Goal: Task Accomplishment & Management: Manage account settings

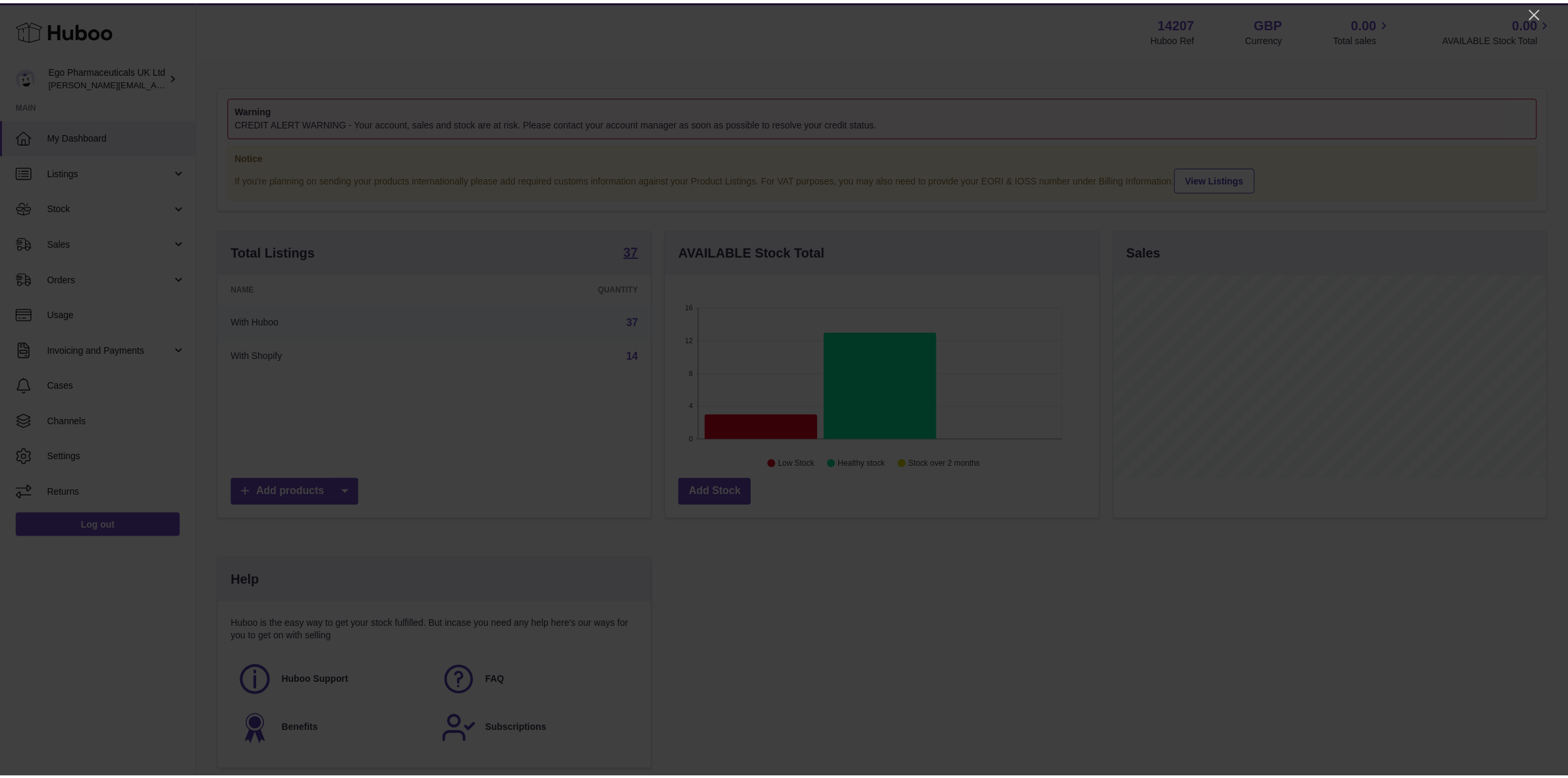
scroll to position [205, 437]
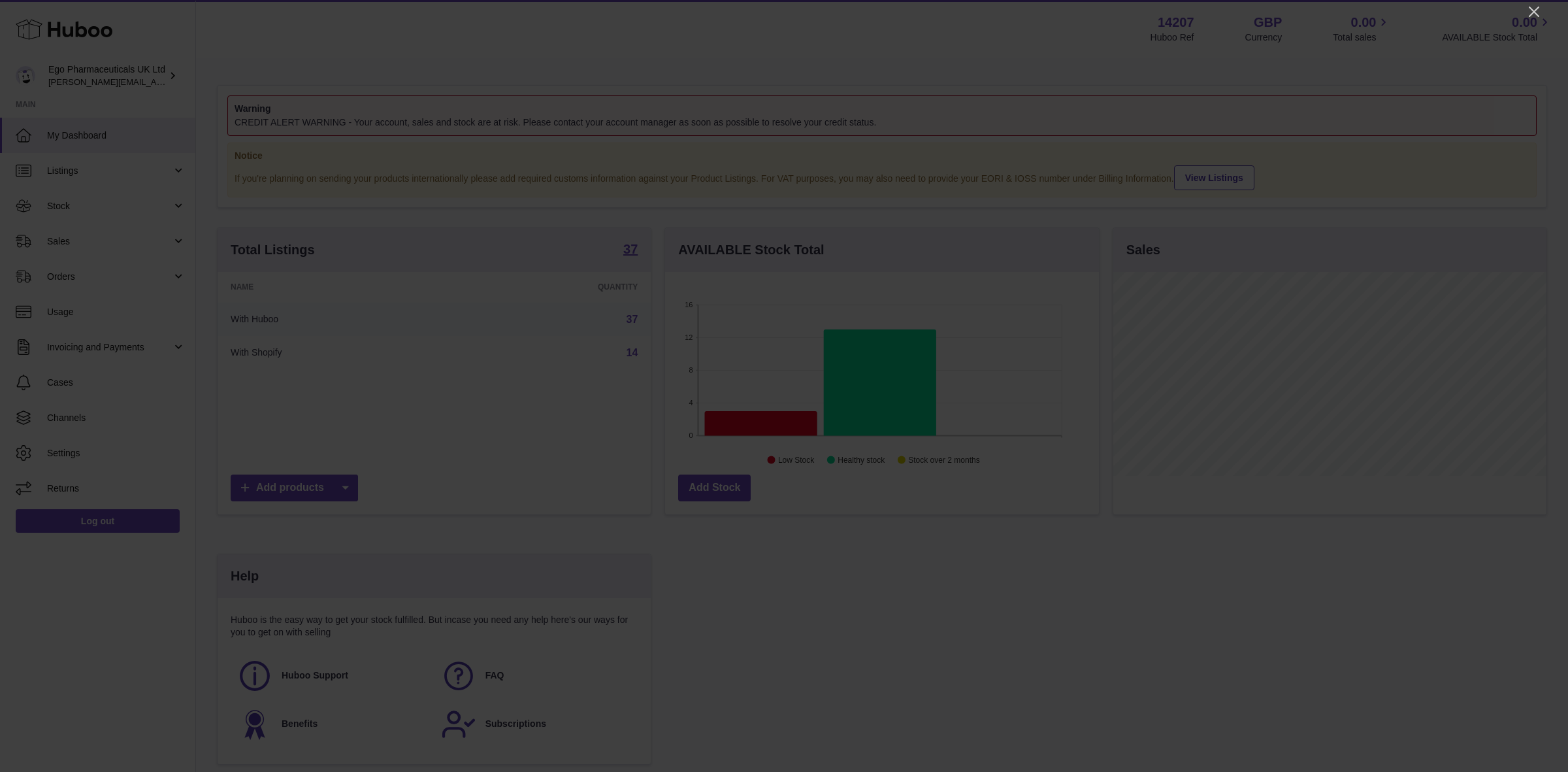
click at [1534, 11] on icon "Close" at bounding box center [1534, 12] width 11 height 11
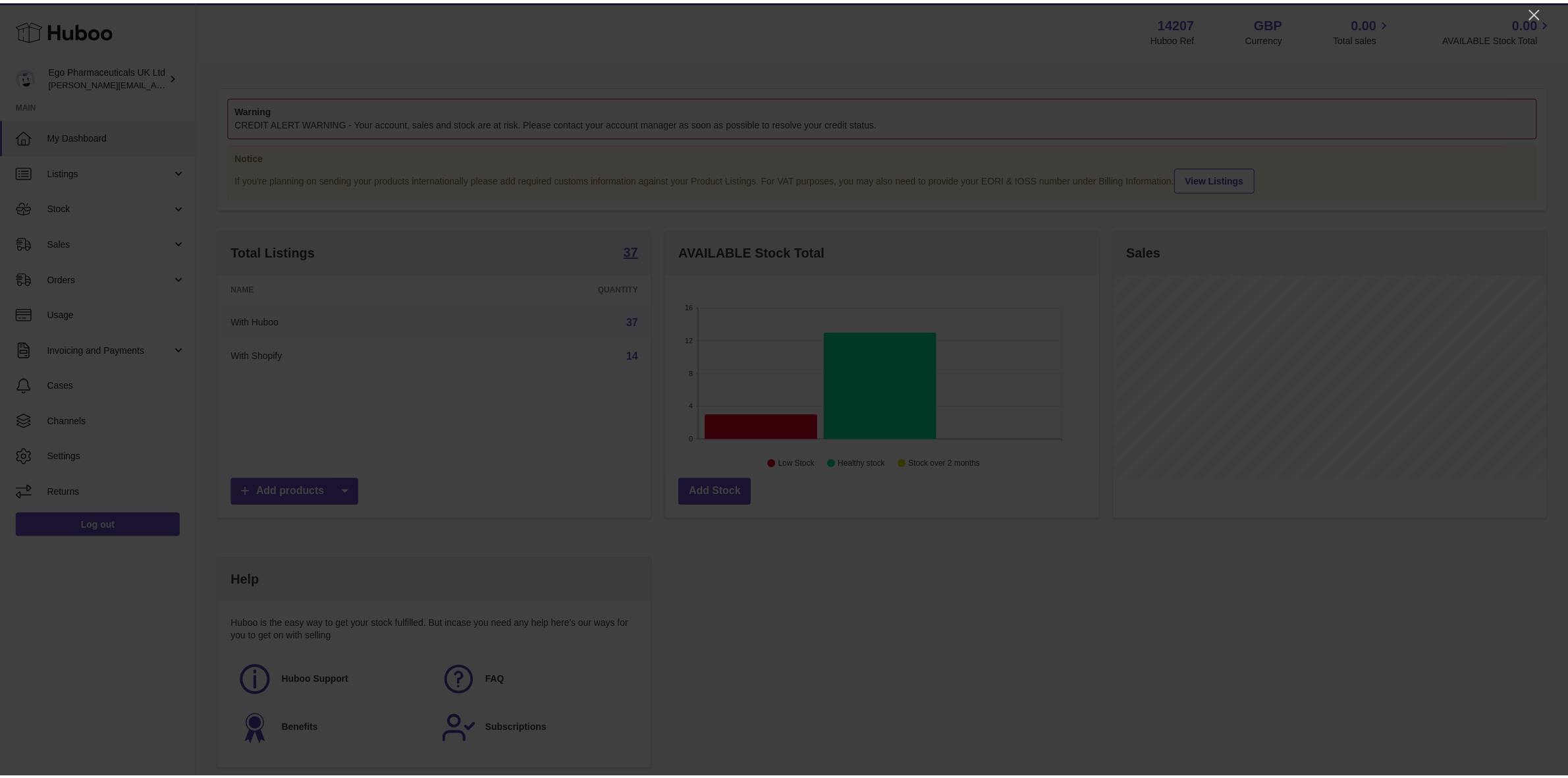
scroll to position [658451, 658042]
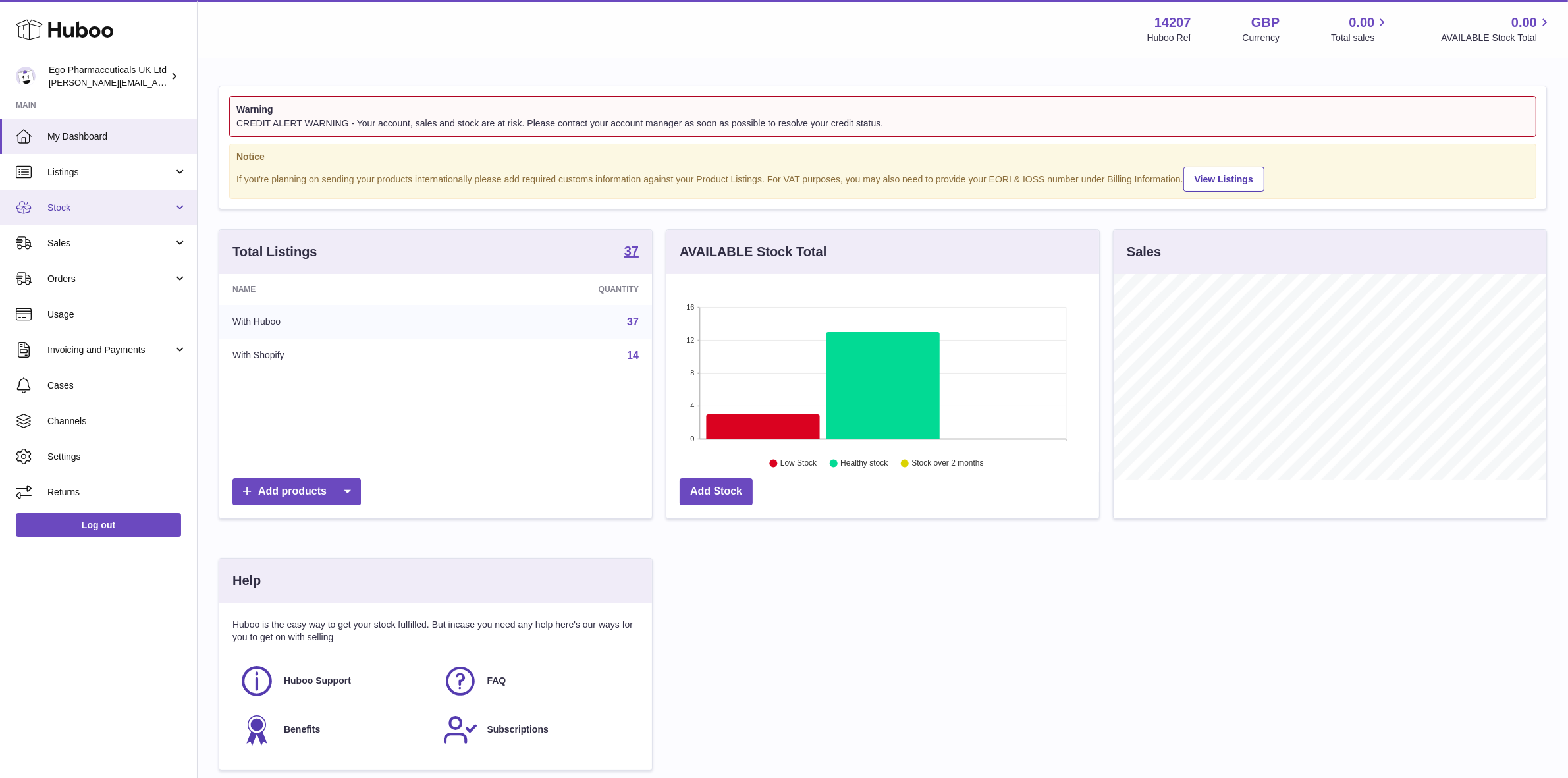
click at [48, 201] on span "Stock" at bounding box center [110, 208] width 126 height 12
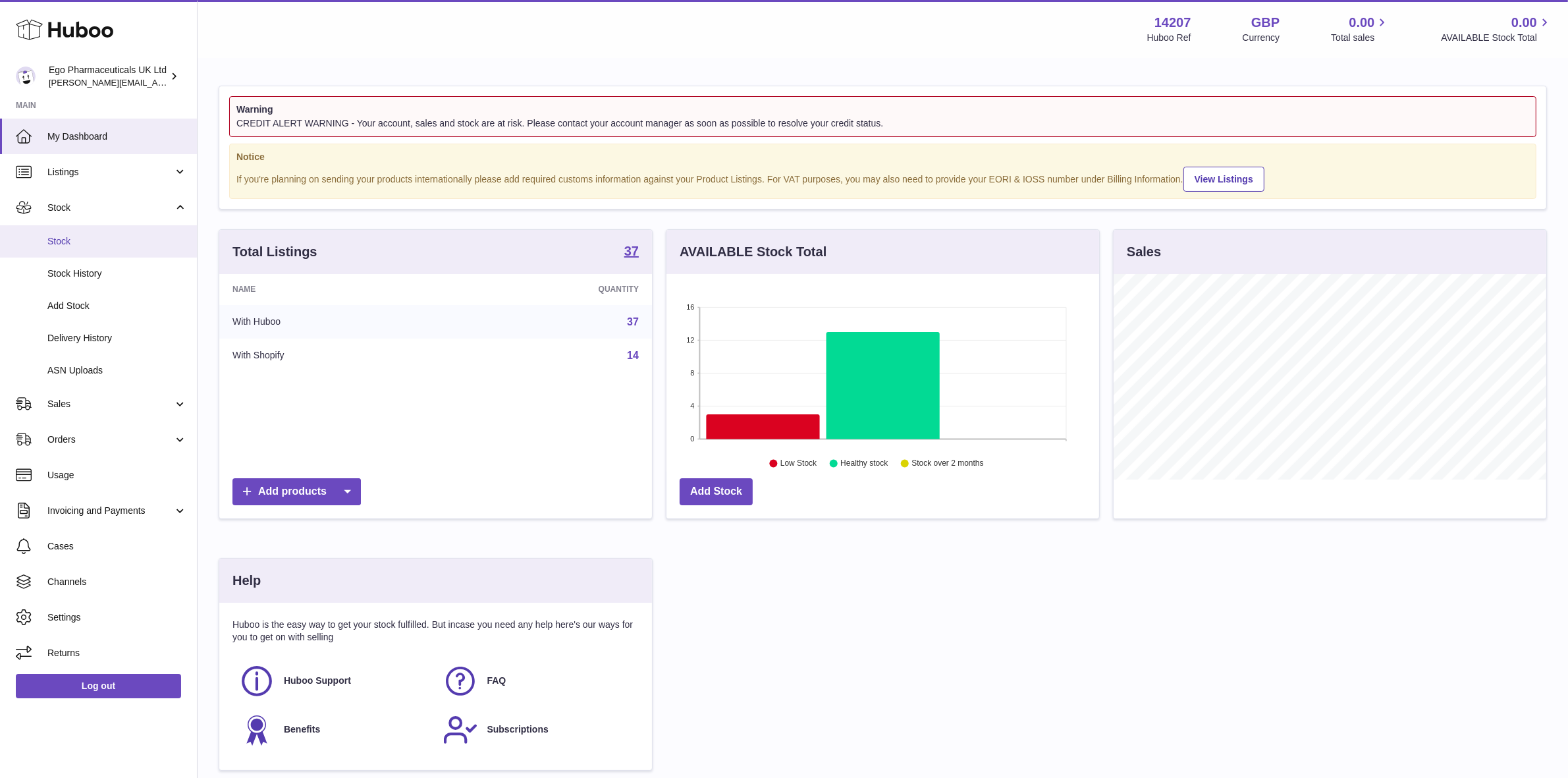
click at [53, 238] on span "Stock" at bounding box center [117, 242] width 140 height 12
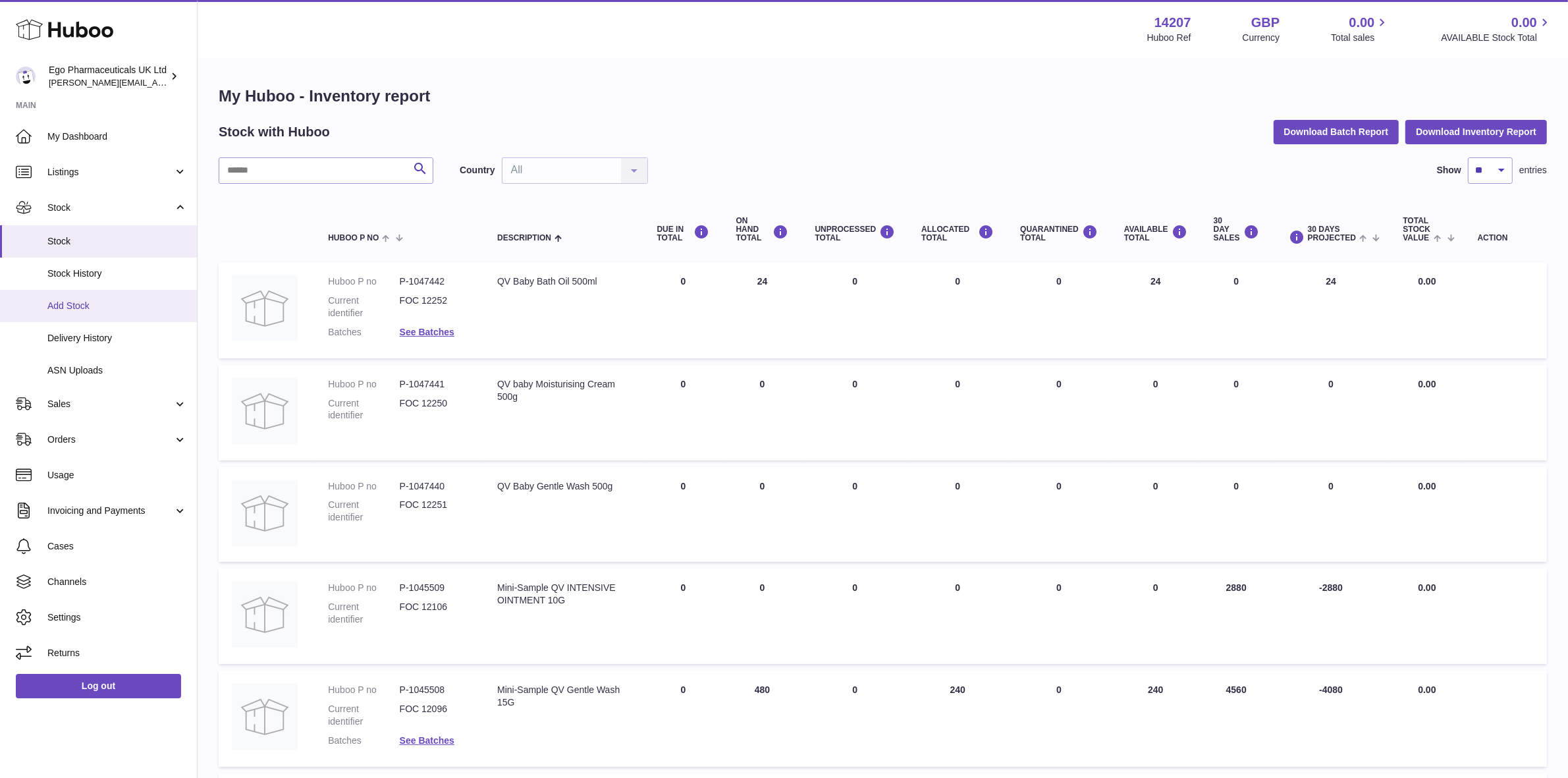
click at [71, 309] on span "Add Stock" at bounding box center [117, 306] width 140 height 12
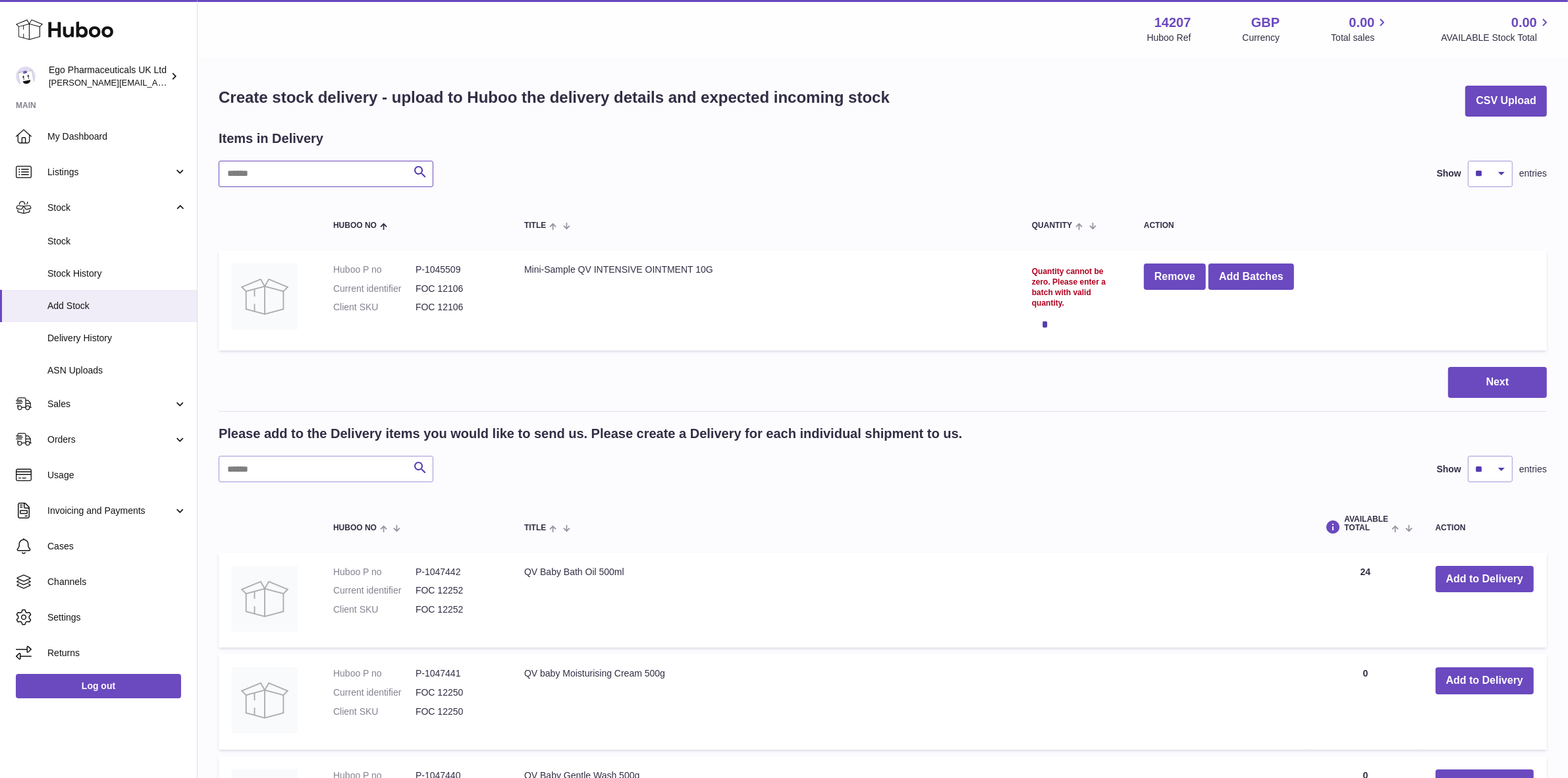
click at [311, 173] on input "text" at bounding box center [326, 174] width 214 height 26
click at [296, 469] on input "text" at bounding box center [326, 469] width 214 height 26
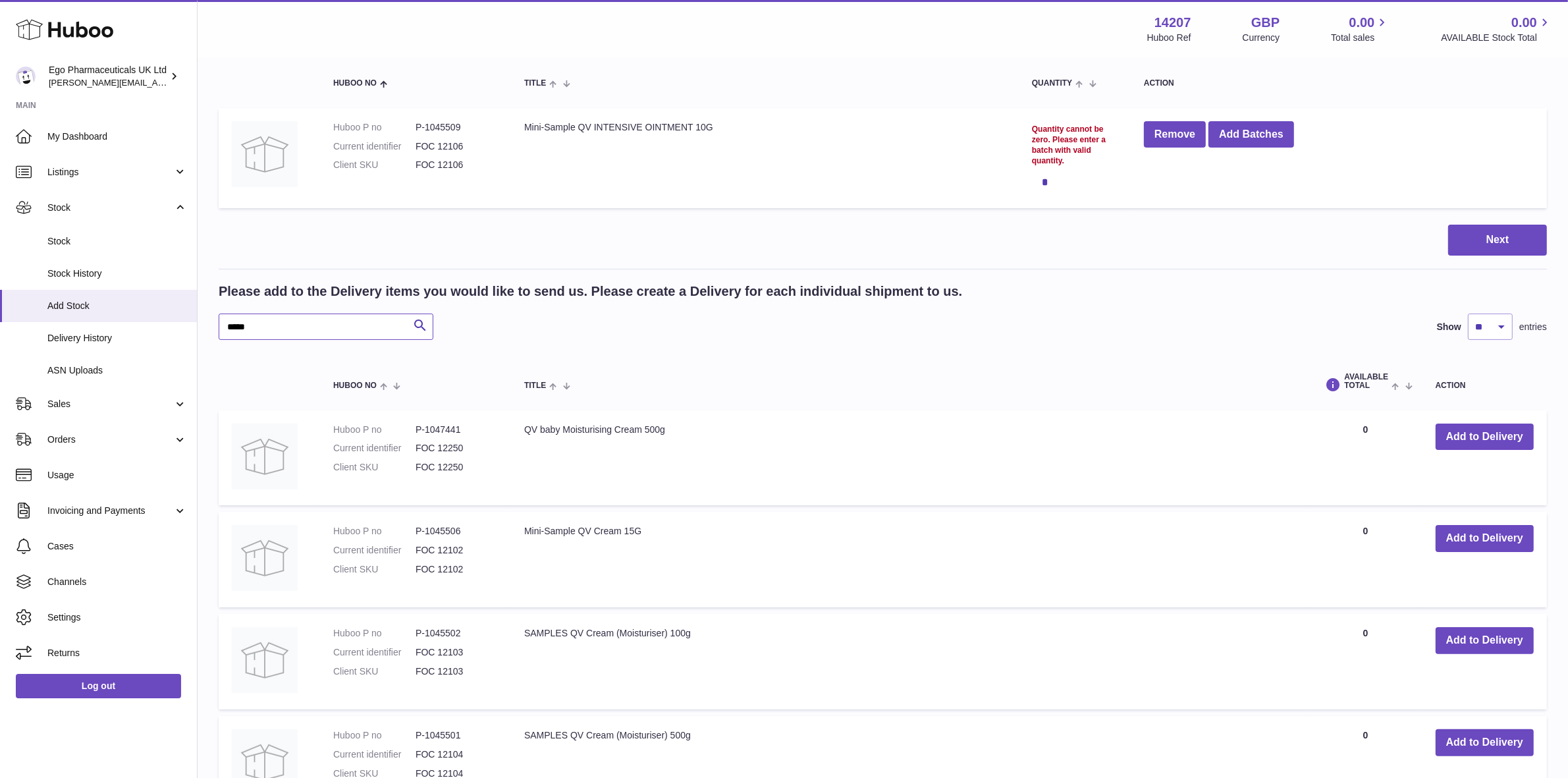
scroll to position [165, 0]
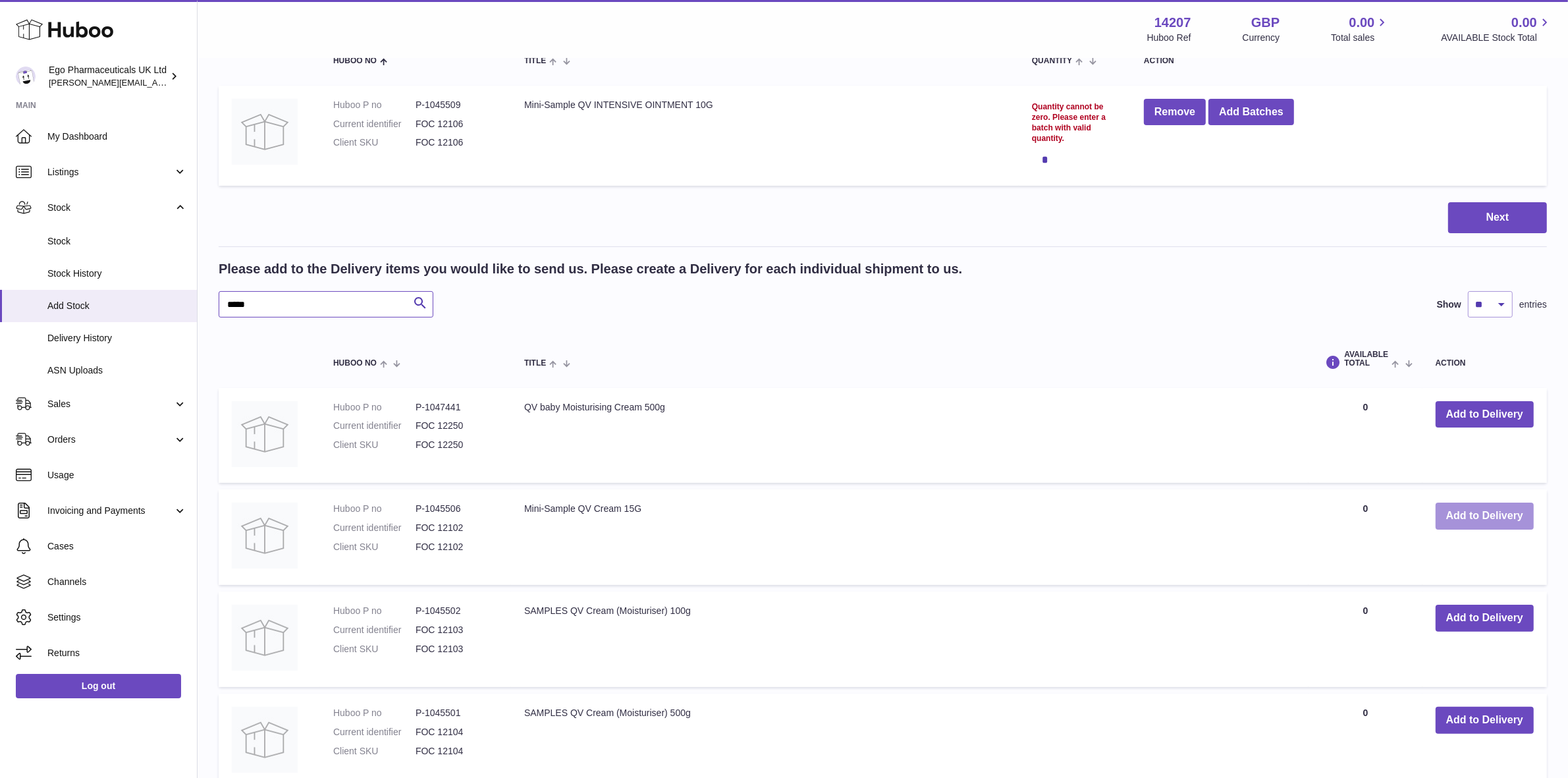
type input "*****"
click at [1476, 520] on button "Add to Delivery" at bounding box center [1484, 516] width 98 height 27
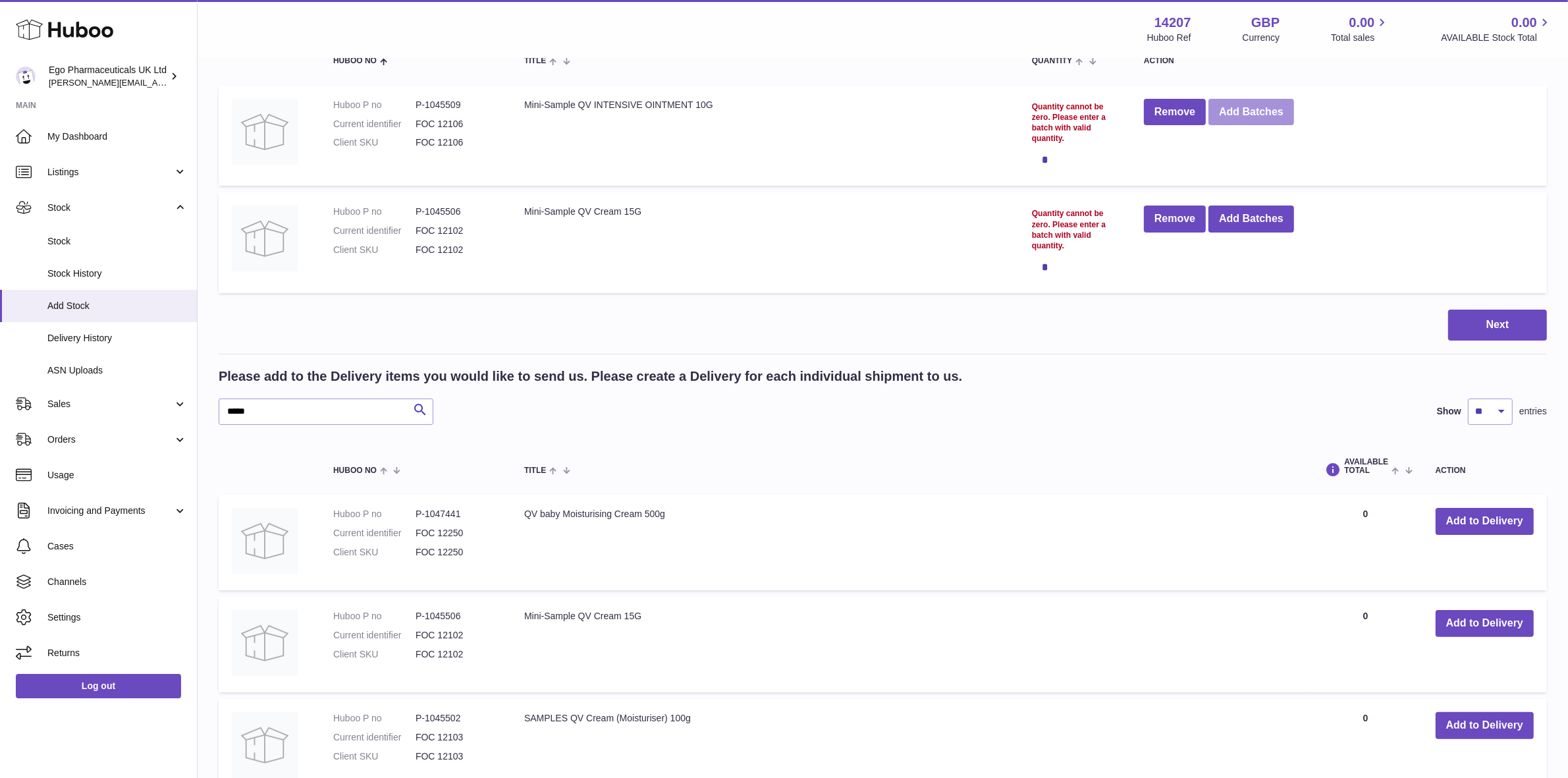
click at [1237, 120] on button "Add Batches" at bounding box center [1251, 112] width 85 height 27
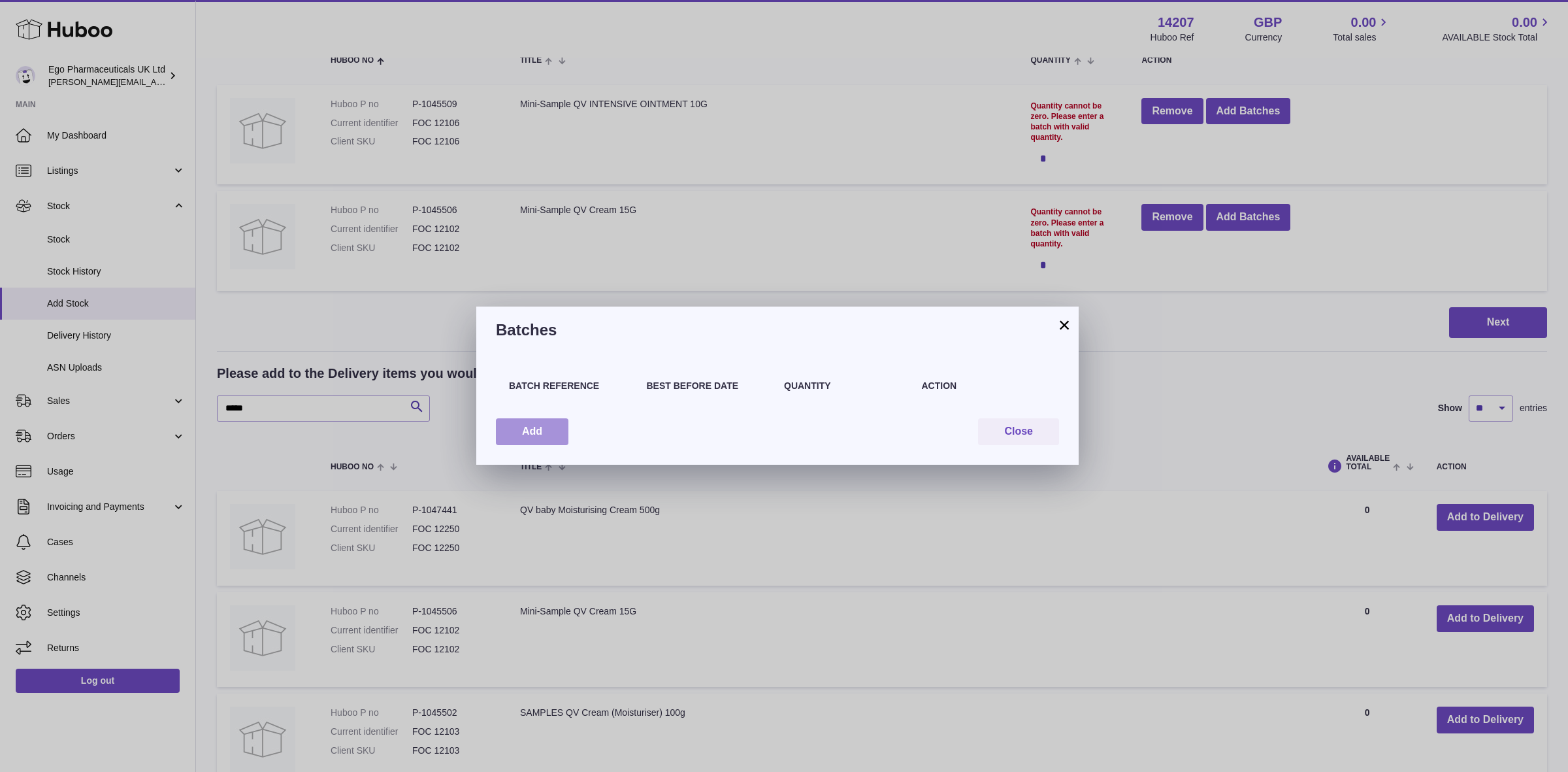
click at [550, 444] on button "Add" at bounding box center [532, 431] width 72 height 27
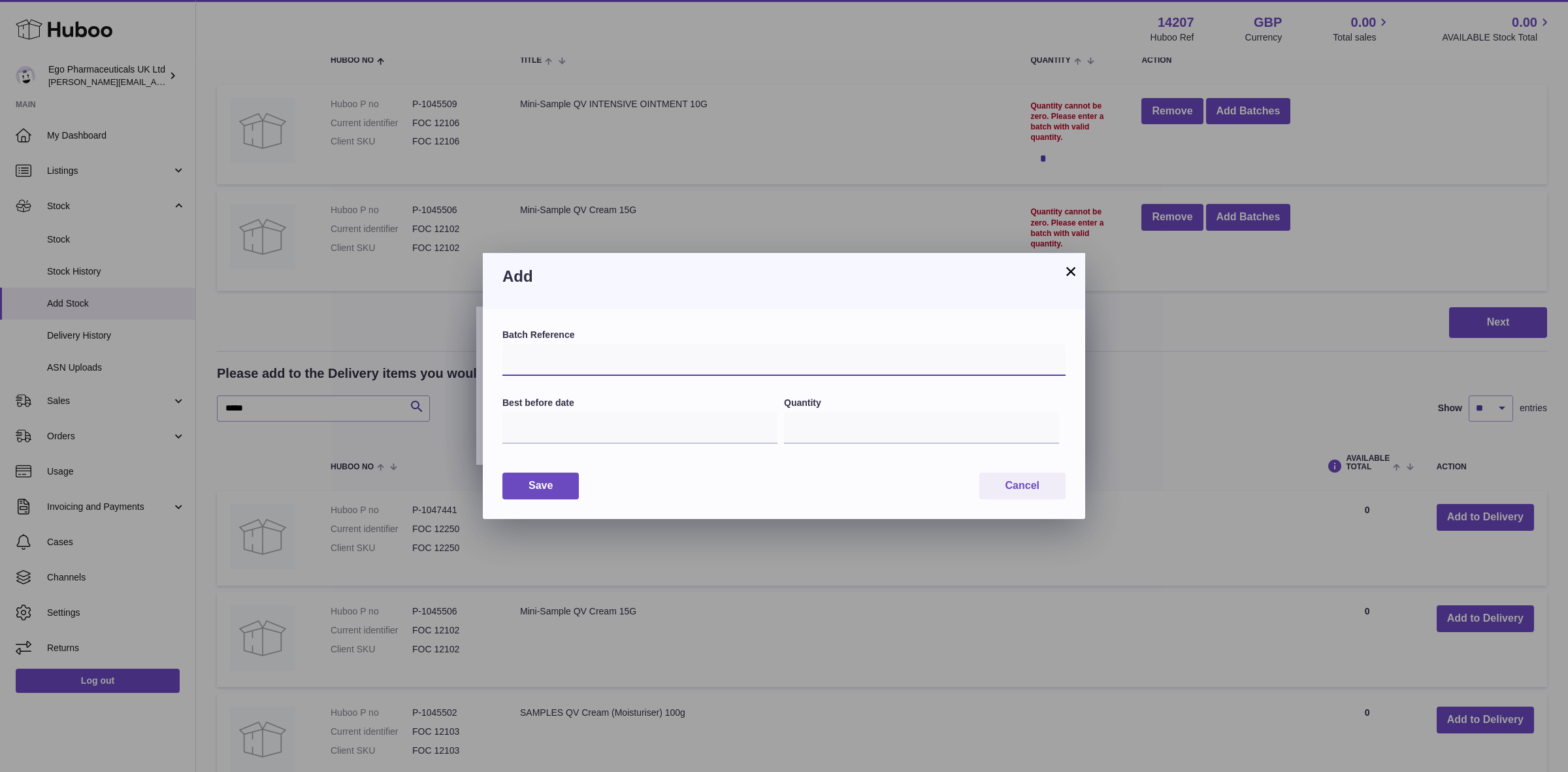
click at [534, 350] on input "text" at bounding box center [784, 360] width 564 height 32
click at [602, 361] on input "text" at bounding box center [784, 360] width 564 height 32
type input "*****"
click at [577, 429] on input "text" at bounding box center [640, 428] width 275 height 32
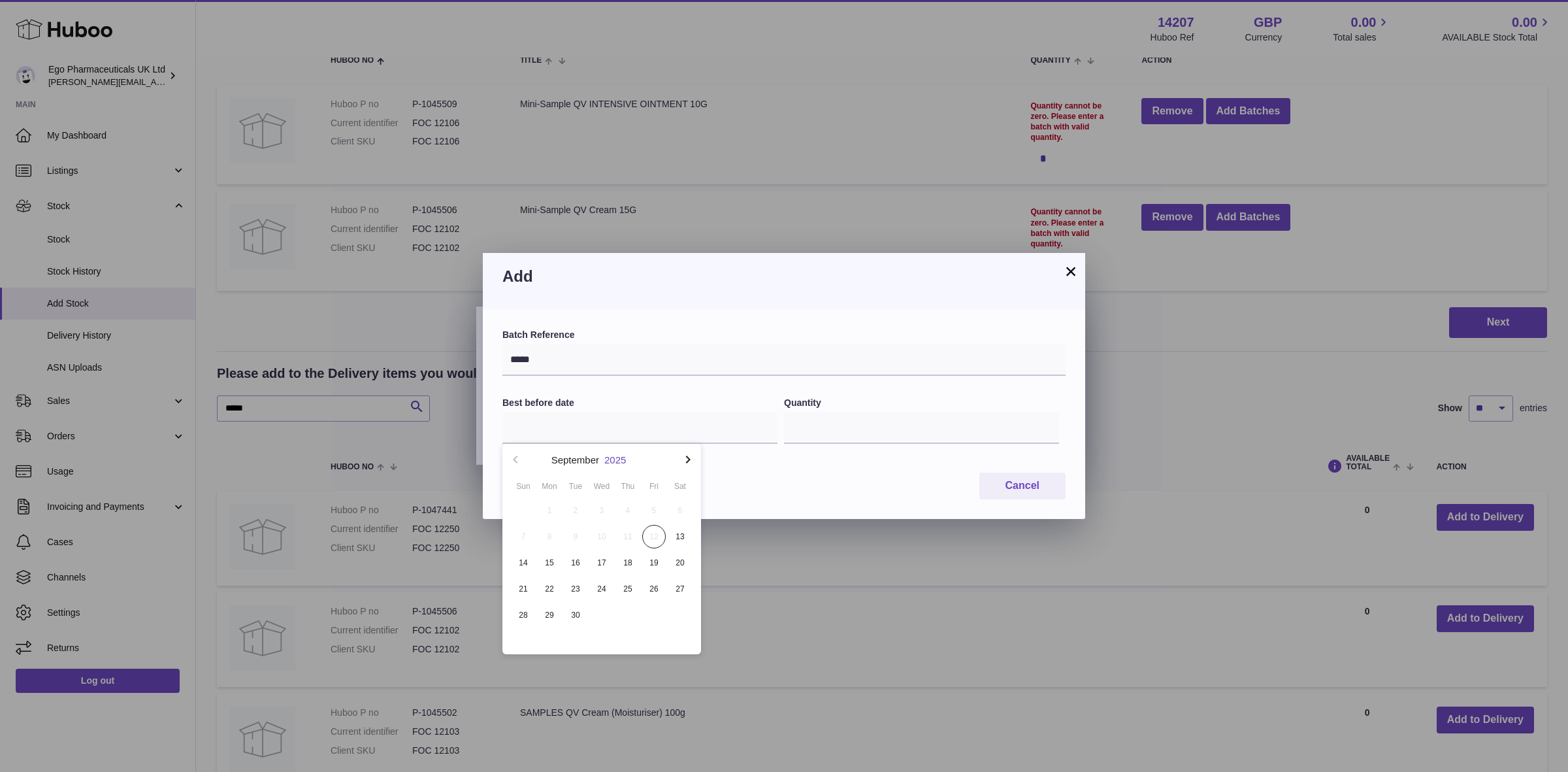
click at [614, 457] on button "2025" at bounding box center [615, 460] width 22 height 10
click at [600, 597] on li "2030" at bounding box center [601, 599] width 183 height 26
click at [611, 498] on button "Feb" at bounding box center [601, 497] width 56 height 32
click at [631, 615] on span "28" at bounding box center [628, 615] width 24 height 24
type input "**********"
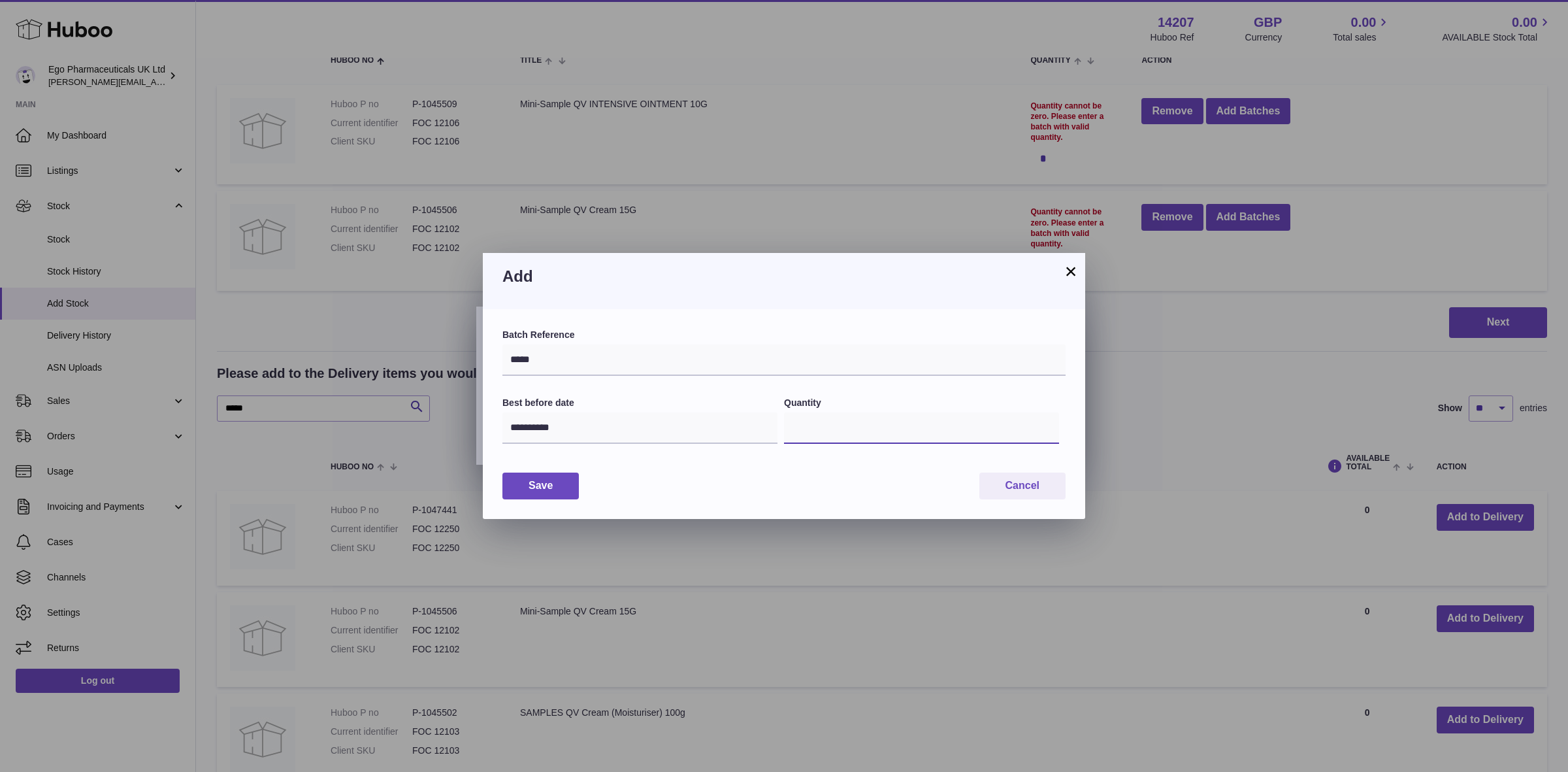
click at [803, 423] on input "*" at bounding box center [921, 428] width 275 height 32
type input "***"
click at [550, 487] on button "Save" at bounding box center [540, 486] width 76 height 27
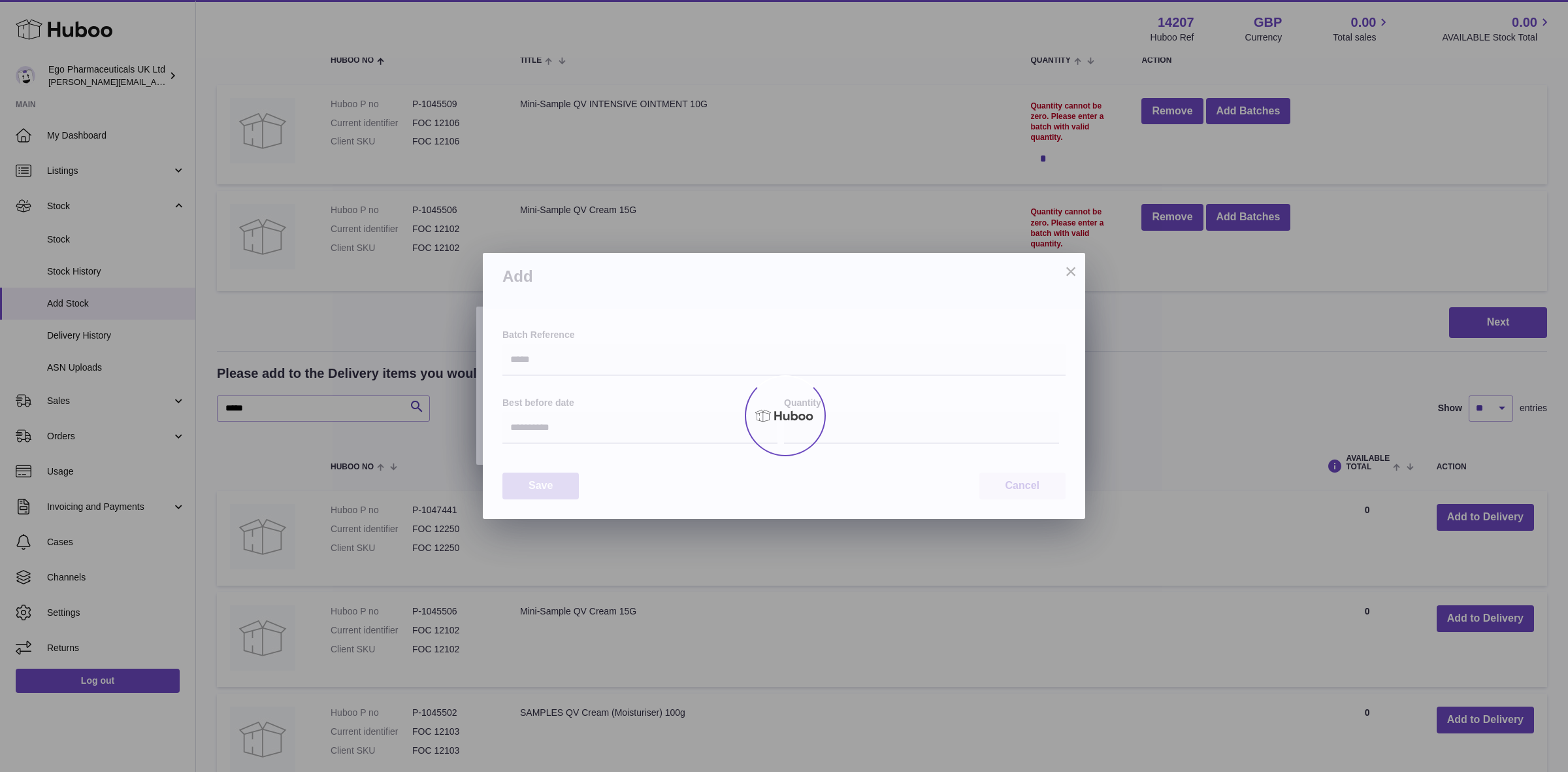
type input "***"
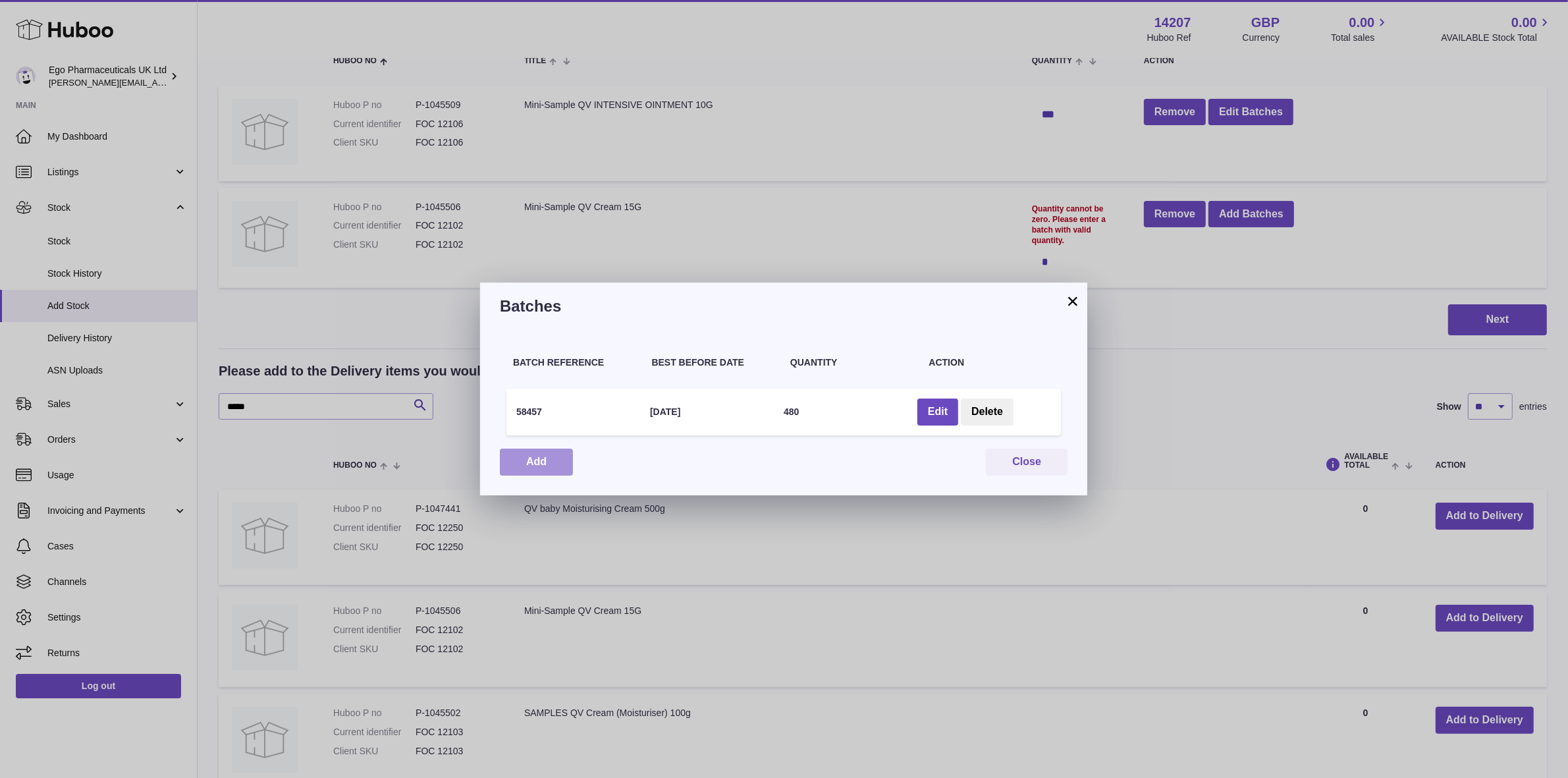
click at [546, 464] on button "Add" at bounding box center [536, 462] width 73 height 27
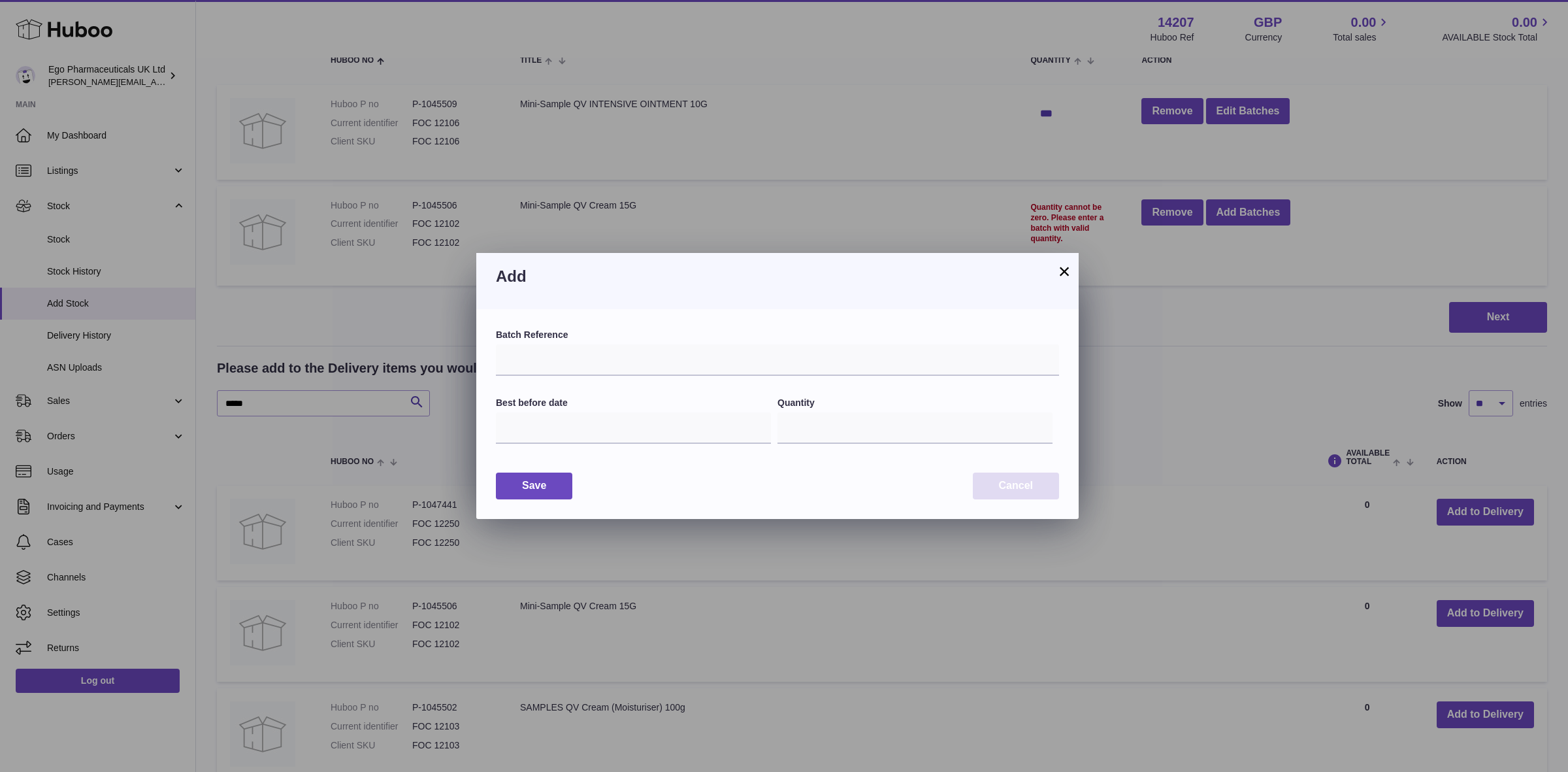
click at [1013, 484] on button "Cancel" at bounding box center [1016, 486] width 86 height 27
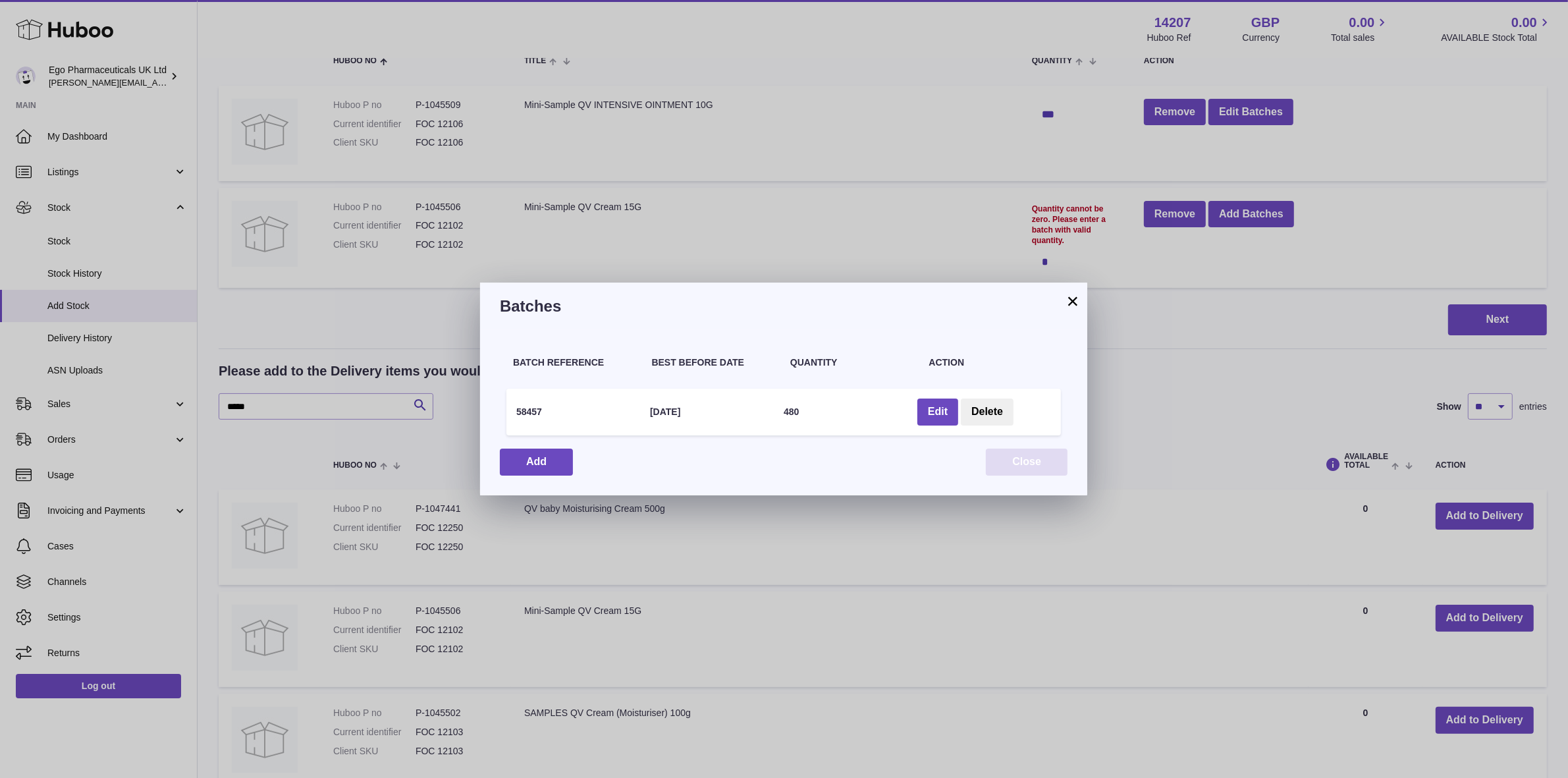
click at [1012, 458] on button "Close" at bounding box center [1026, 462] width 82 height 27
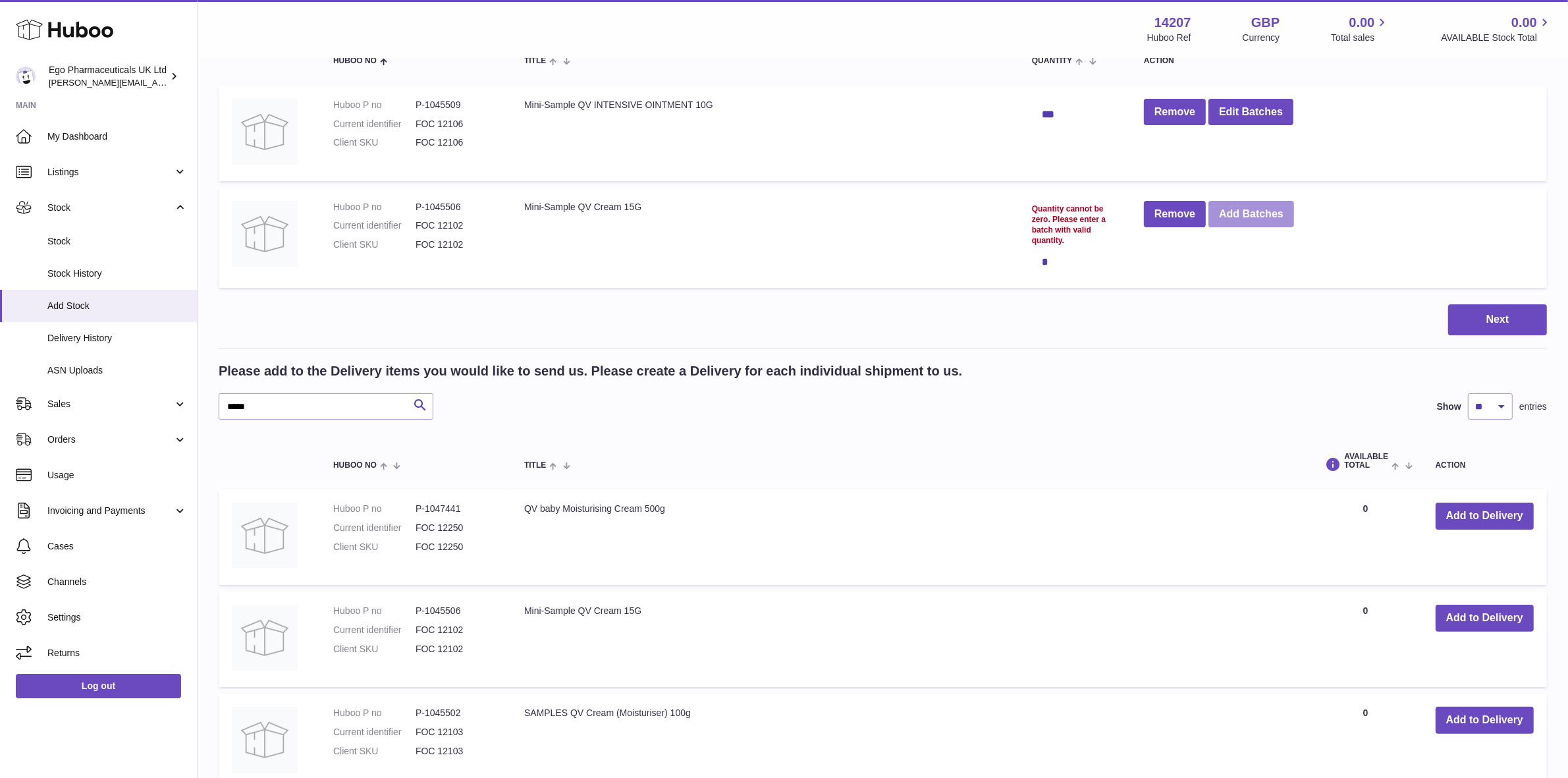
click at [1272, 218] on button "Add Batches" at bounding box center [1251, 214] width 85 height 27
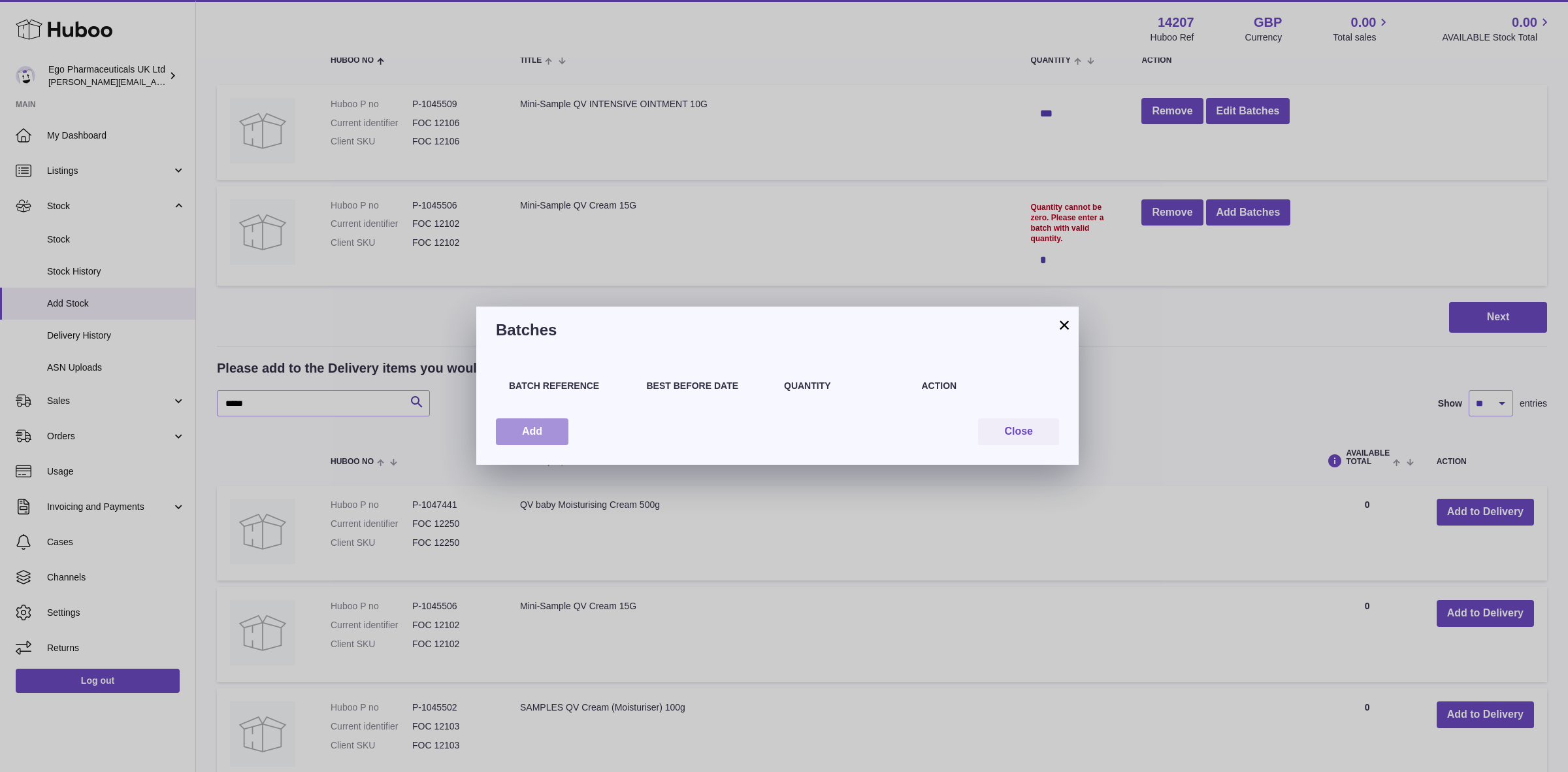
click at [555, 433] on button "Add" at bounding box center [532, 431] width 72 height 27
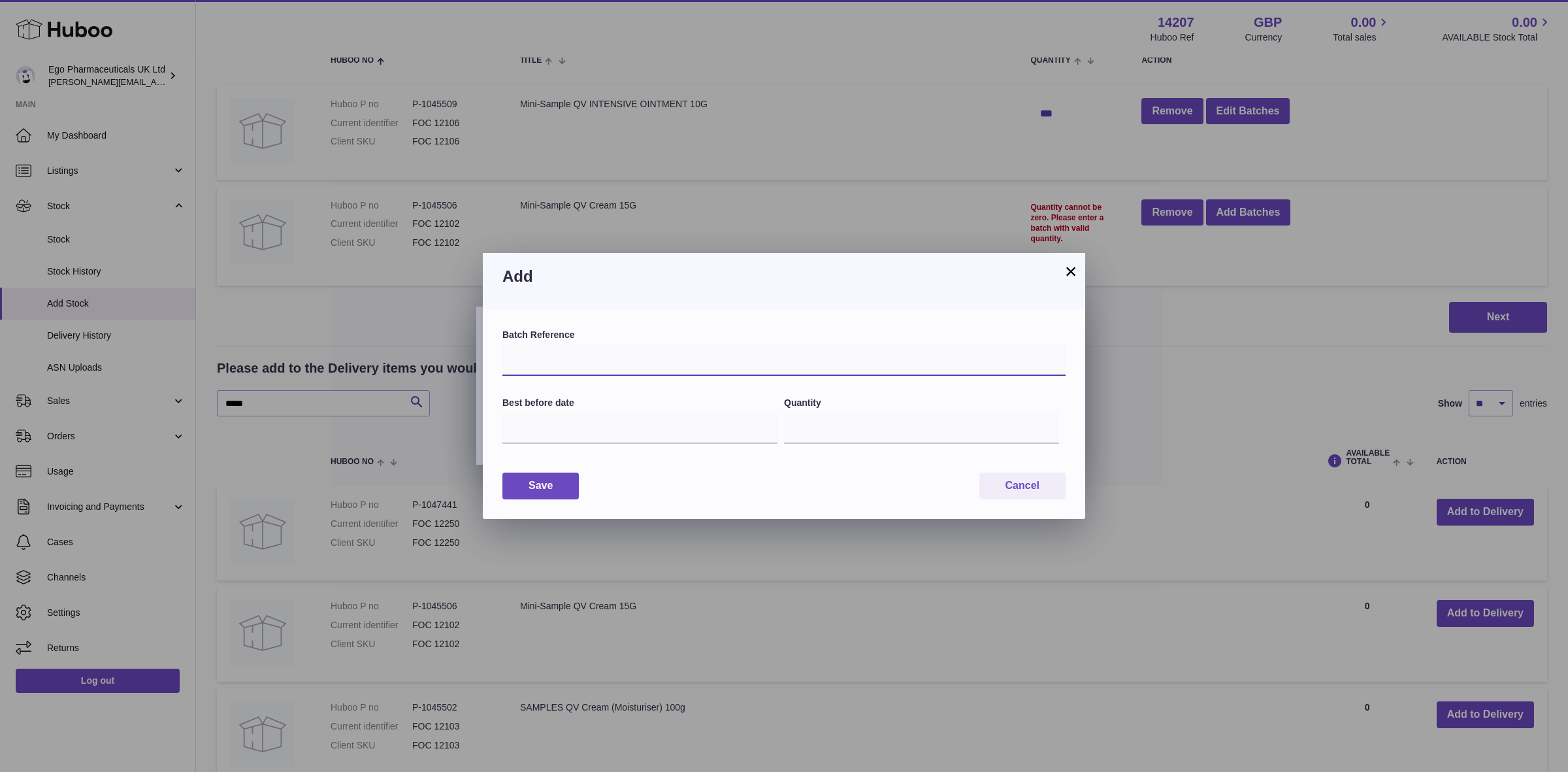
click at [520, 358] on input "text" at bounding box center [784, 360] width 564 height 32
type input "*****"
click at [526, 437] on input "text" at bounding box center [640, 428] width 275 height 32
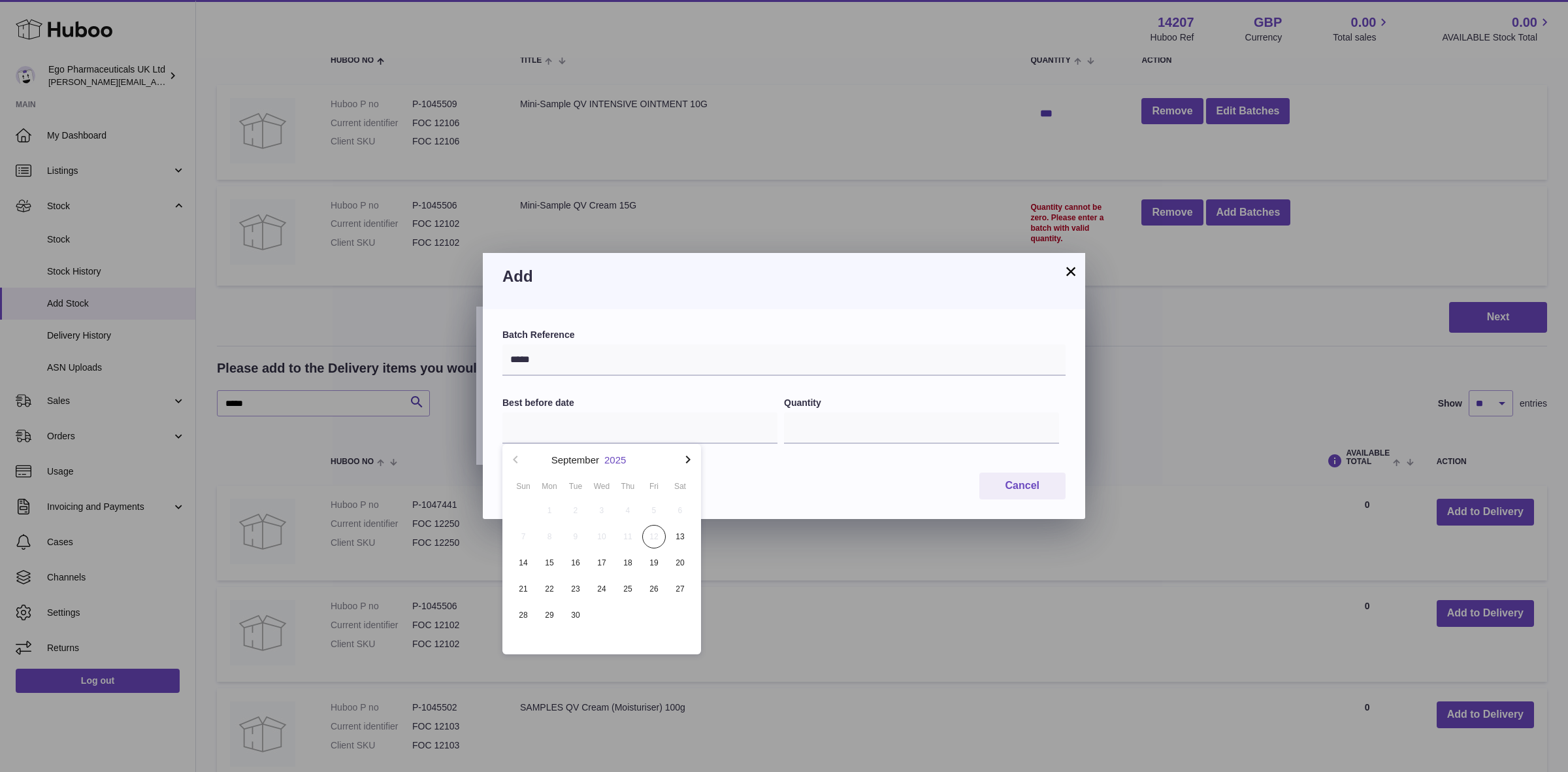
click at [613, 457] on button "2025" at bounding box center [615, 460] width 22 height 10
click at [602, 622] on li "2029" at bounding box center [601, 627] width 183 height 26
click at [602, 628] on button "Nov" at bounding box center [601, 632] width 56 height 32
click at [654, 615] on span "30" at bounding box center [654, 615] width 24 height 24
type input "**********"
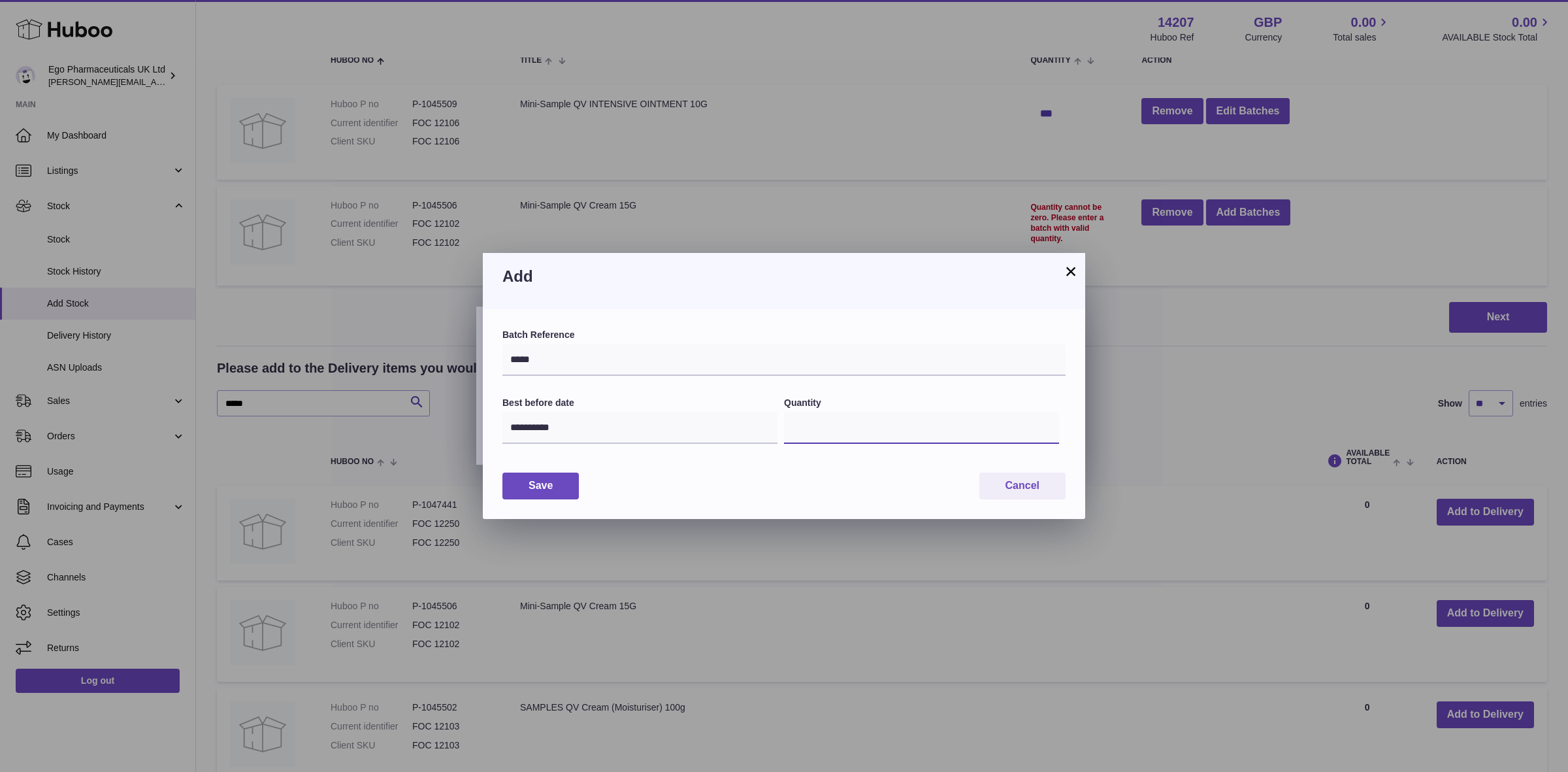
drag, startPoint x: 807, startPoint y: 432, endPoint x: 792, endPoint y: 435, distance: 15.3
click at [792, 433] on input "*" at bounding box center [921, 428] width 275 height 32
type input "***"
click at [560, 481] on button "Save" at bounding box center [540, 486] width 76 height 27
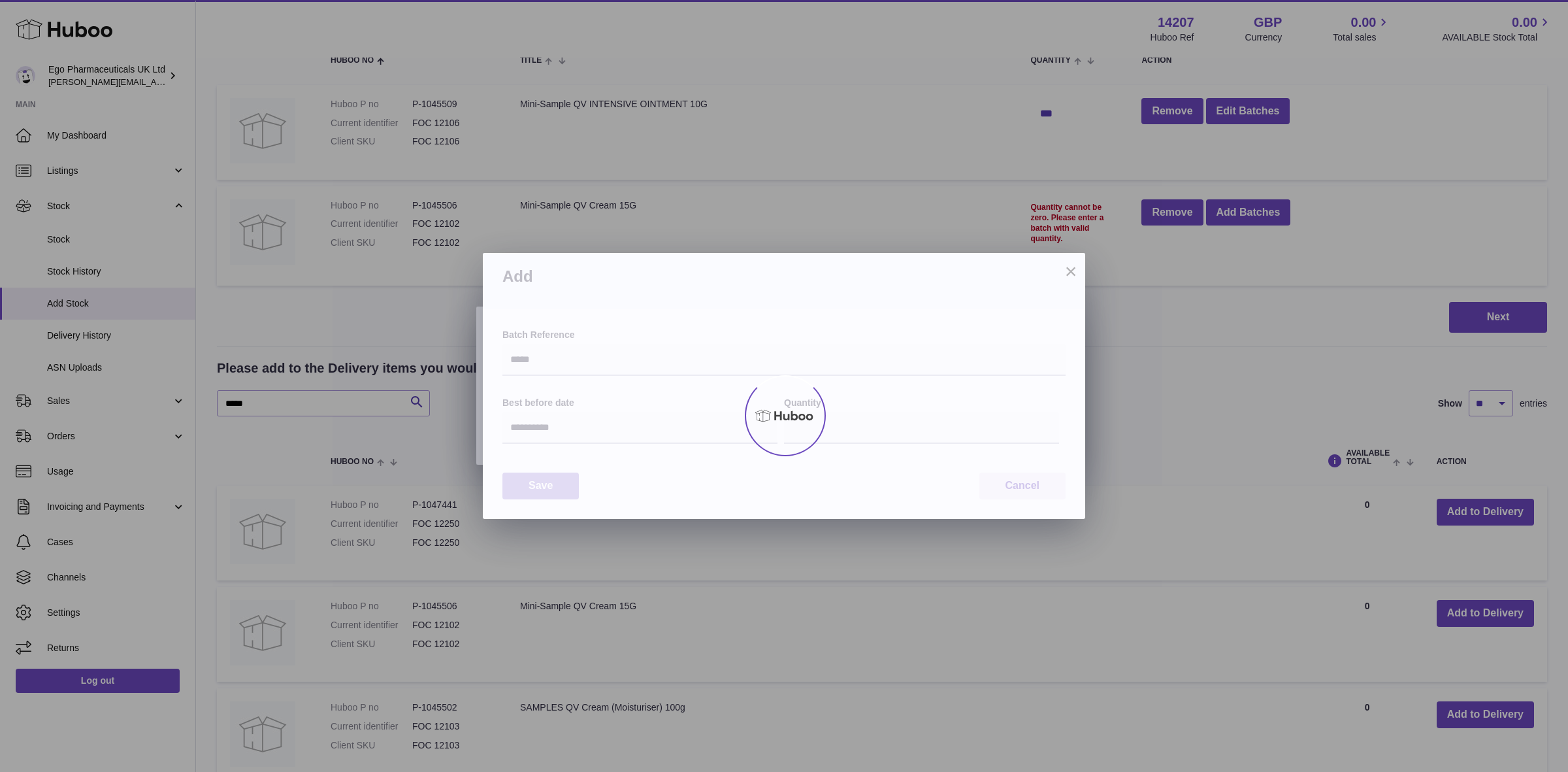
type input "***"
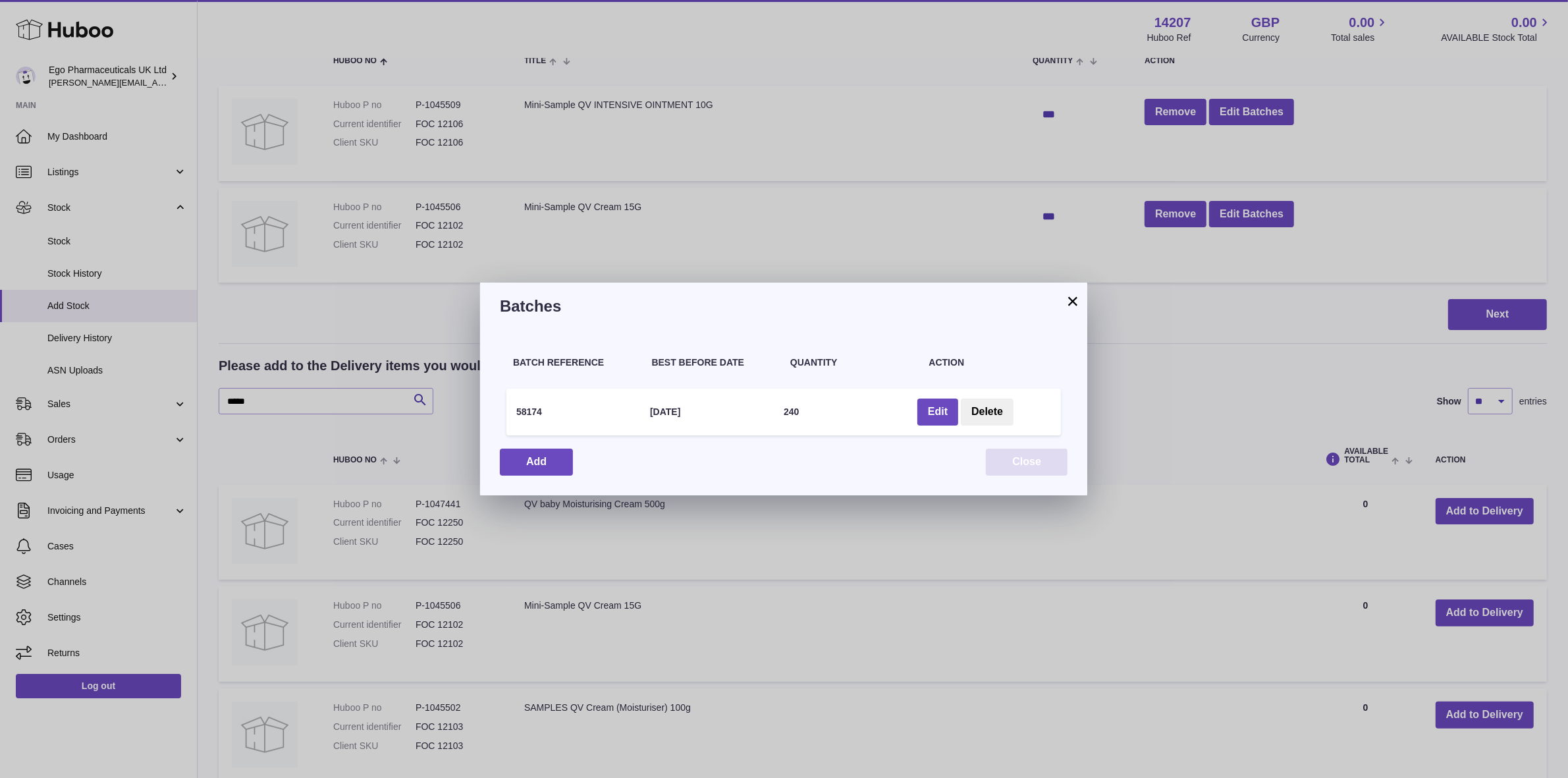
click at [1032, 463] on button "Close" at bounding box center [1026, 462] width 82 height 27
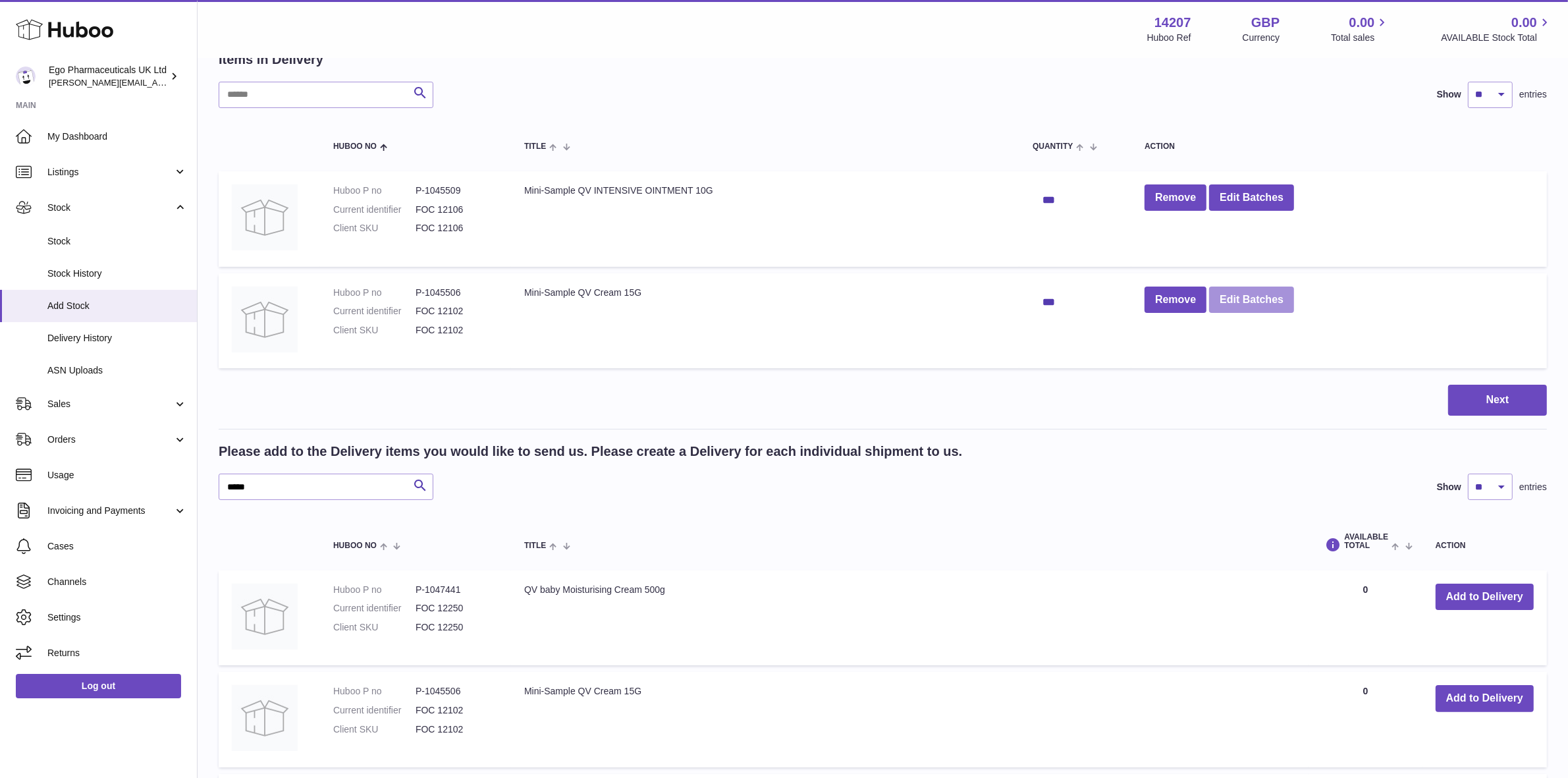
scroll to position [0, 0]
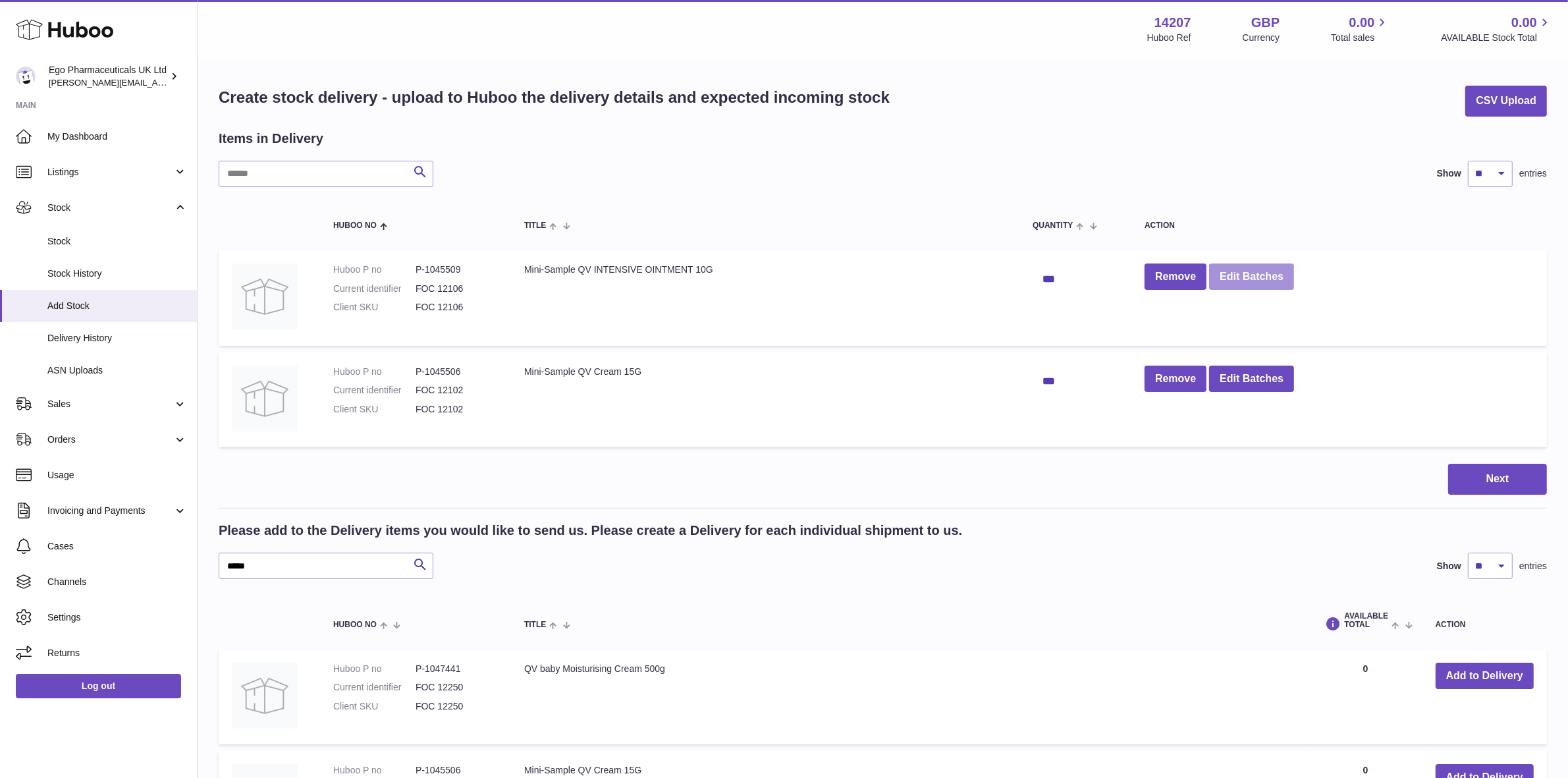
click at [1275, 272] on button "Edit Batches" at bounding box center [1251, 277] width 85 height 27
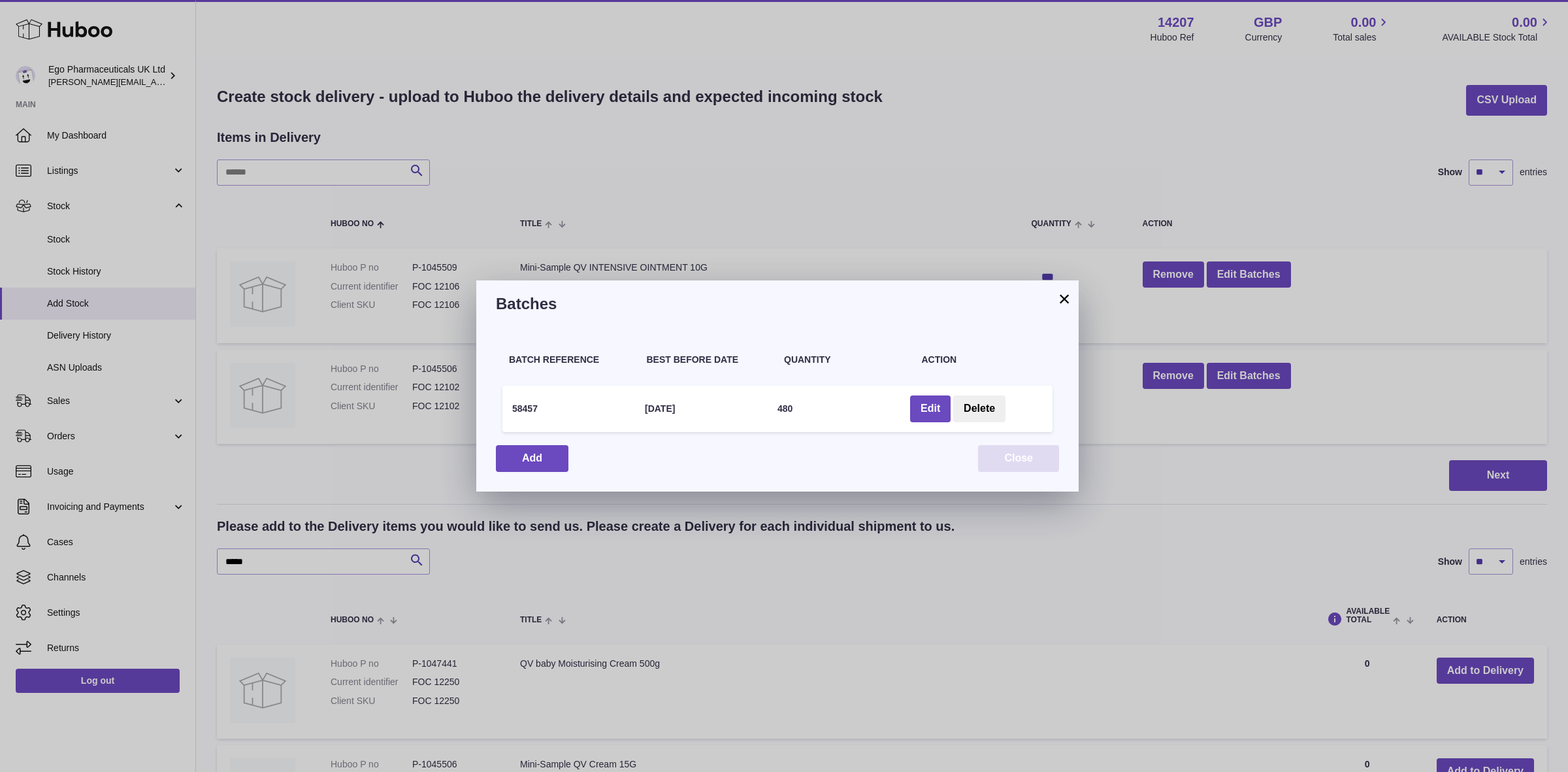
click at [1049, 460] on button "Close" at bounding box center [1018, 458] width 81 height 27
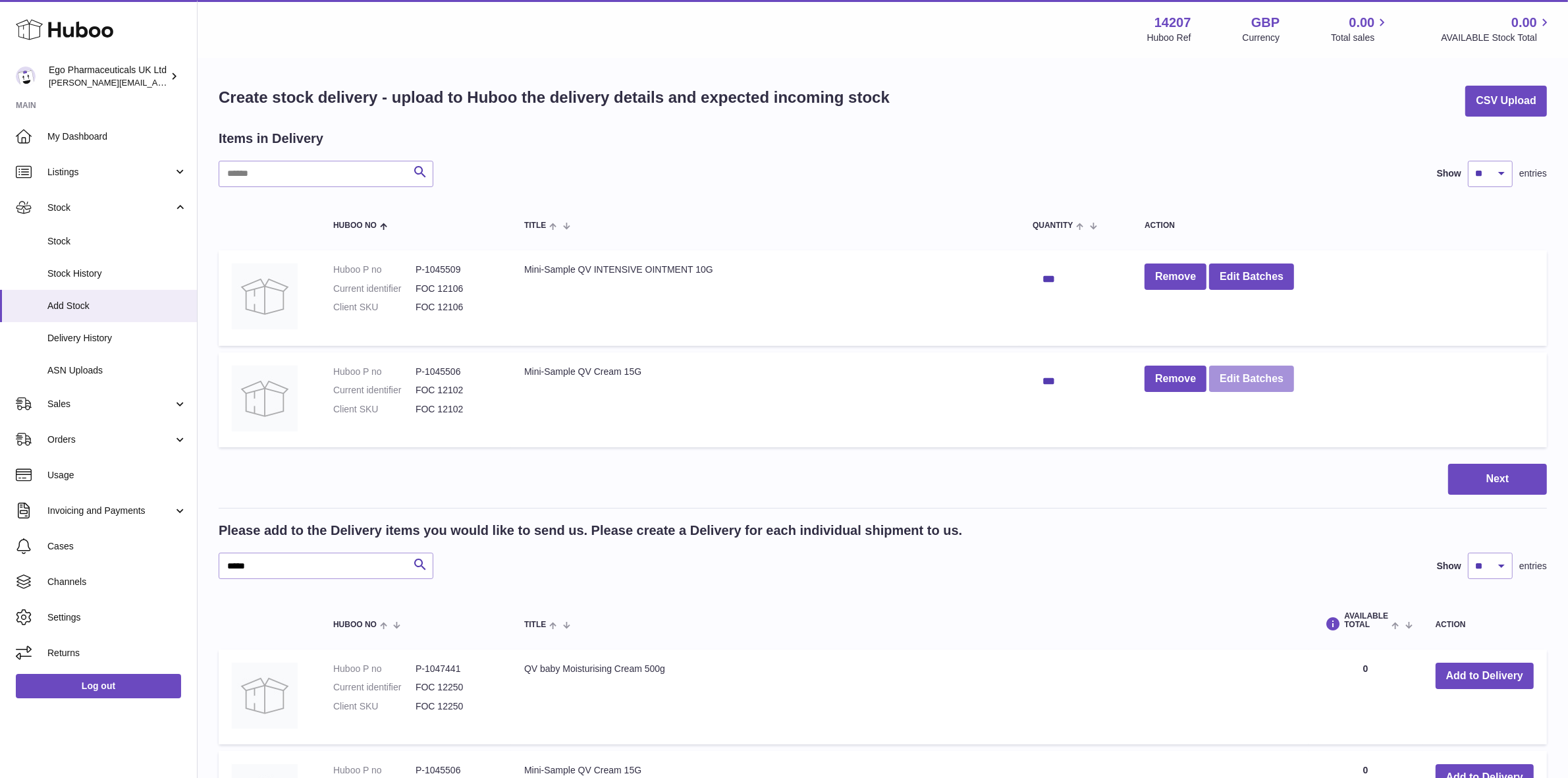
click at [1281, 386] on button "Edit Batches" at bounding box center [1251, 379] width 85 height 27
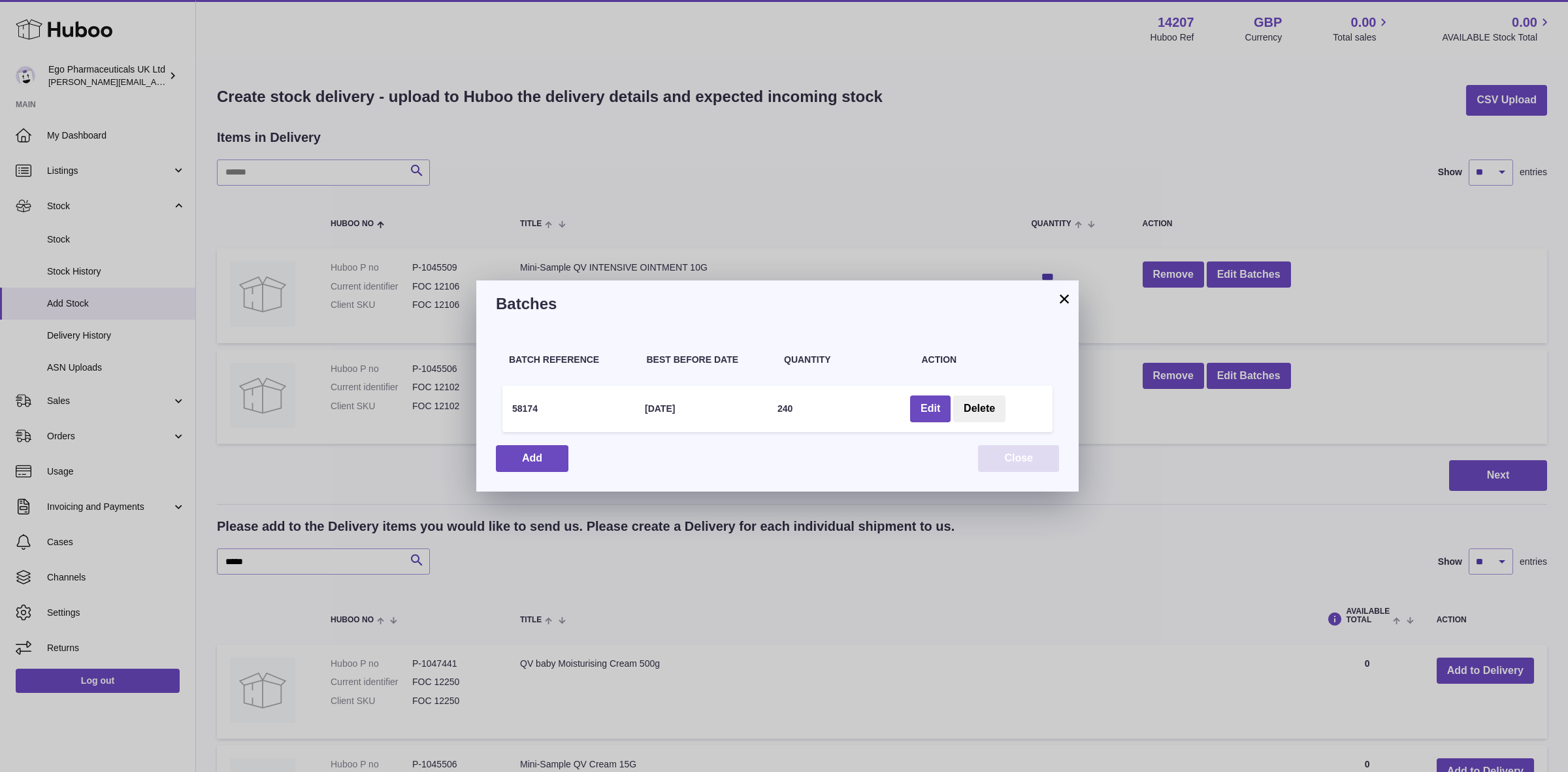
click at [1042, 458] on button "Close" at bounding box center [1018, 458] width 81 height 27
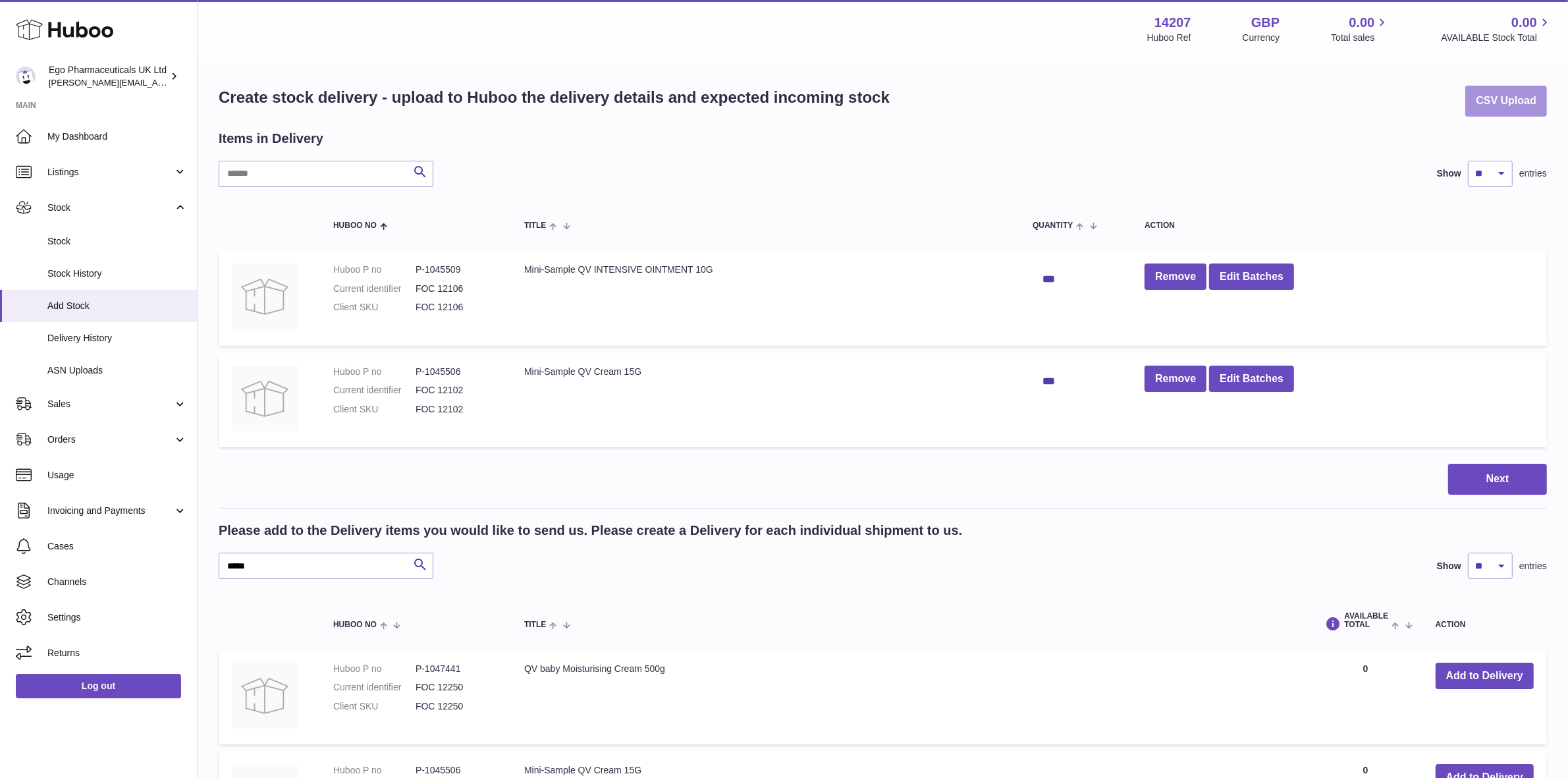
click at [1502, 100] on button "CSV Upload" at bounding box center [1506, 101] width 82 height 31
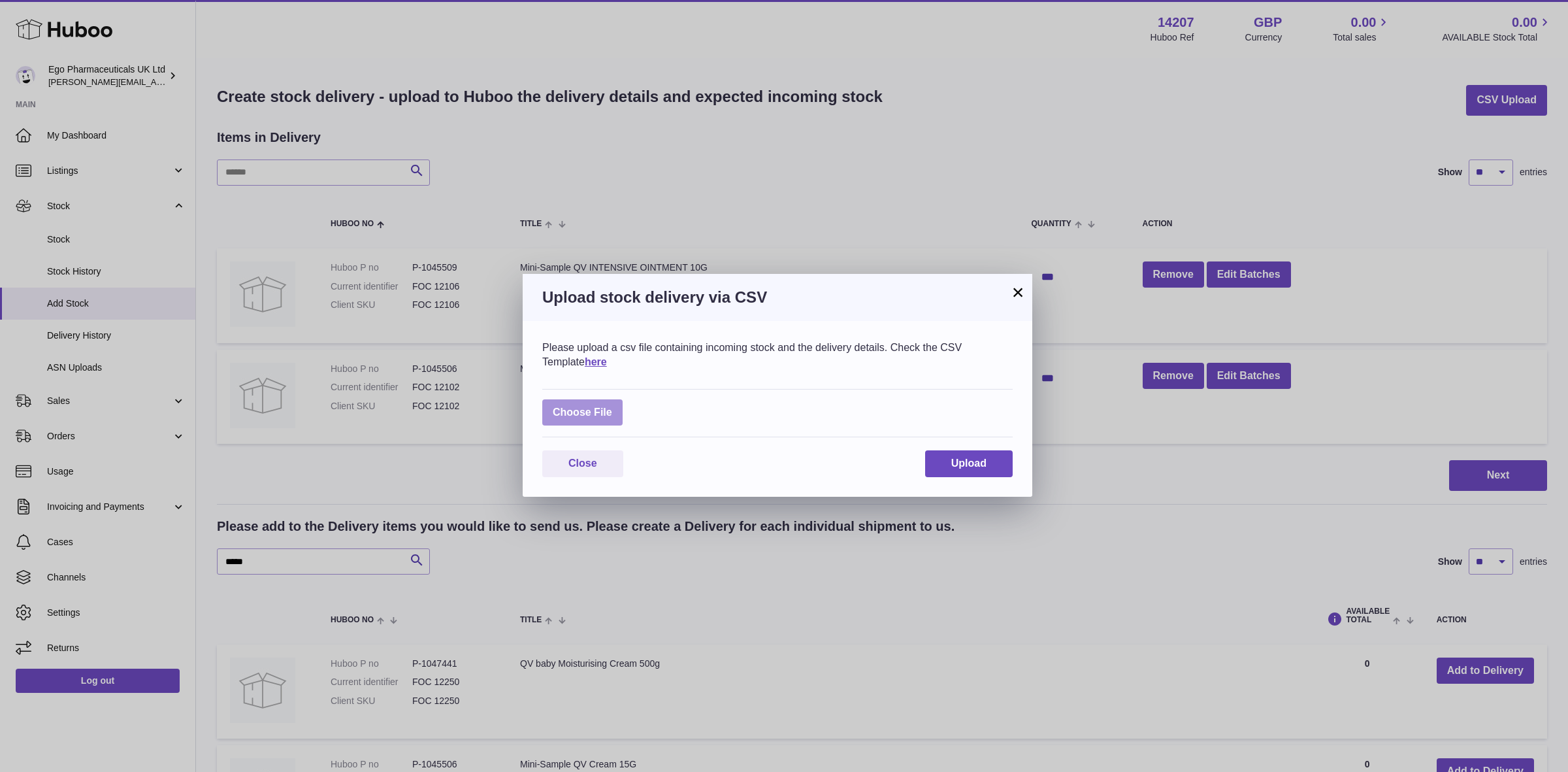
click at [602, 413] on label at bounding box center [582, 413] width 80 height 27
click at [612, 406] on input "file" at bounding box center [612, 406] width 1 height 1
click at [596, 412] on label at bounding box center [582, 413] width 80 height 27
click at [612, 406] on input "file" at bounding box center [612, 406] width 1 height 1
type input "**********"
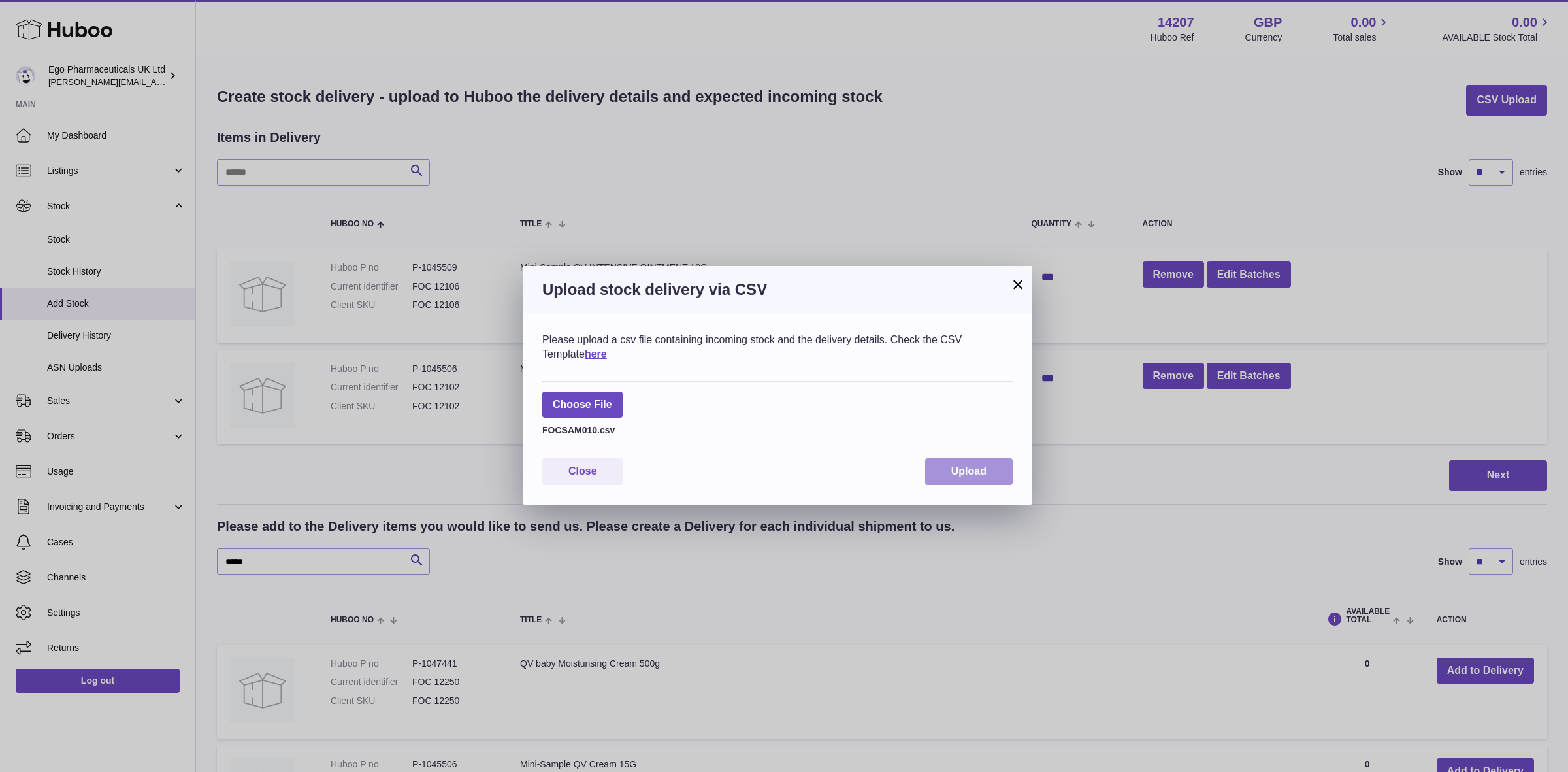
click at [970, 474] on span "Upload" at bounding box center [969, 470] width 35 height 11
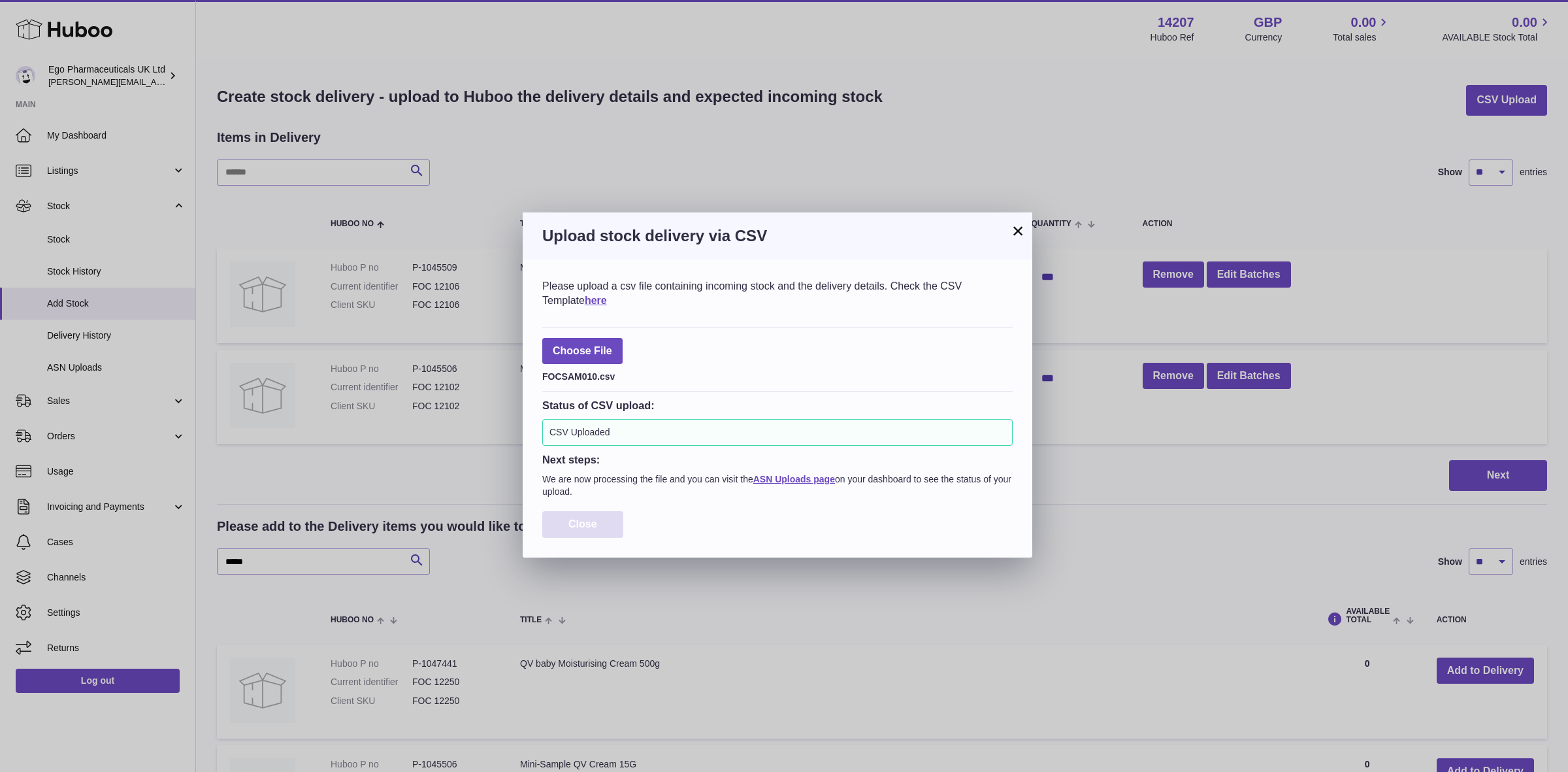
click at [594, 526] on span "Close" at bounding box center [582, 524] width 29 height 11
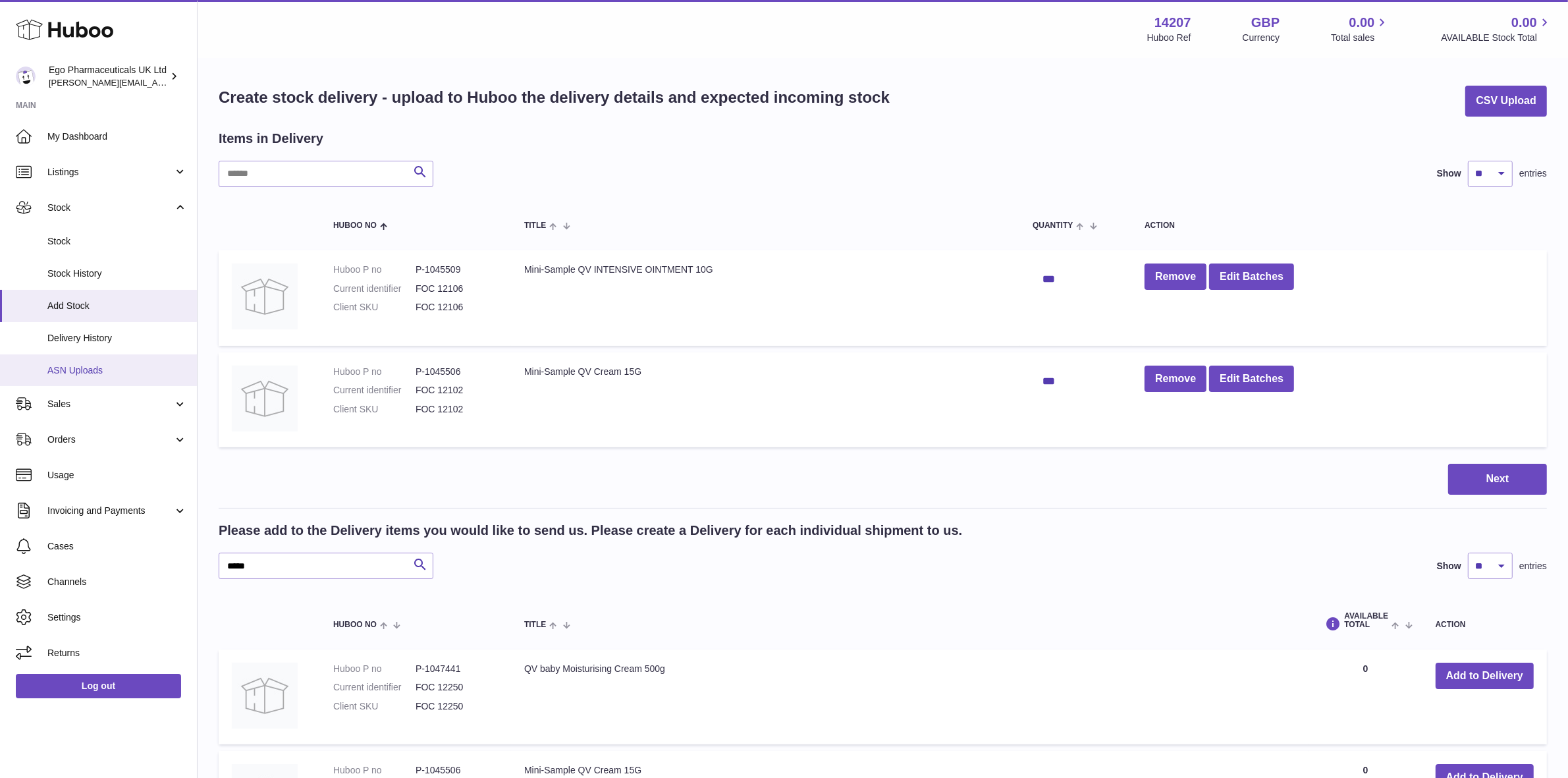
click at [92, 374] on span "ASN Uploads" at bounding box center [117, 371] width 140 height 12
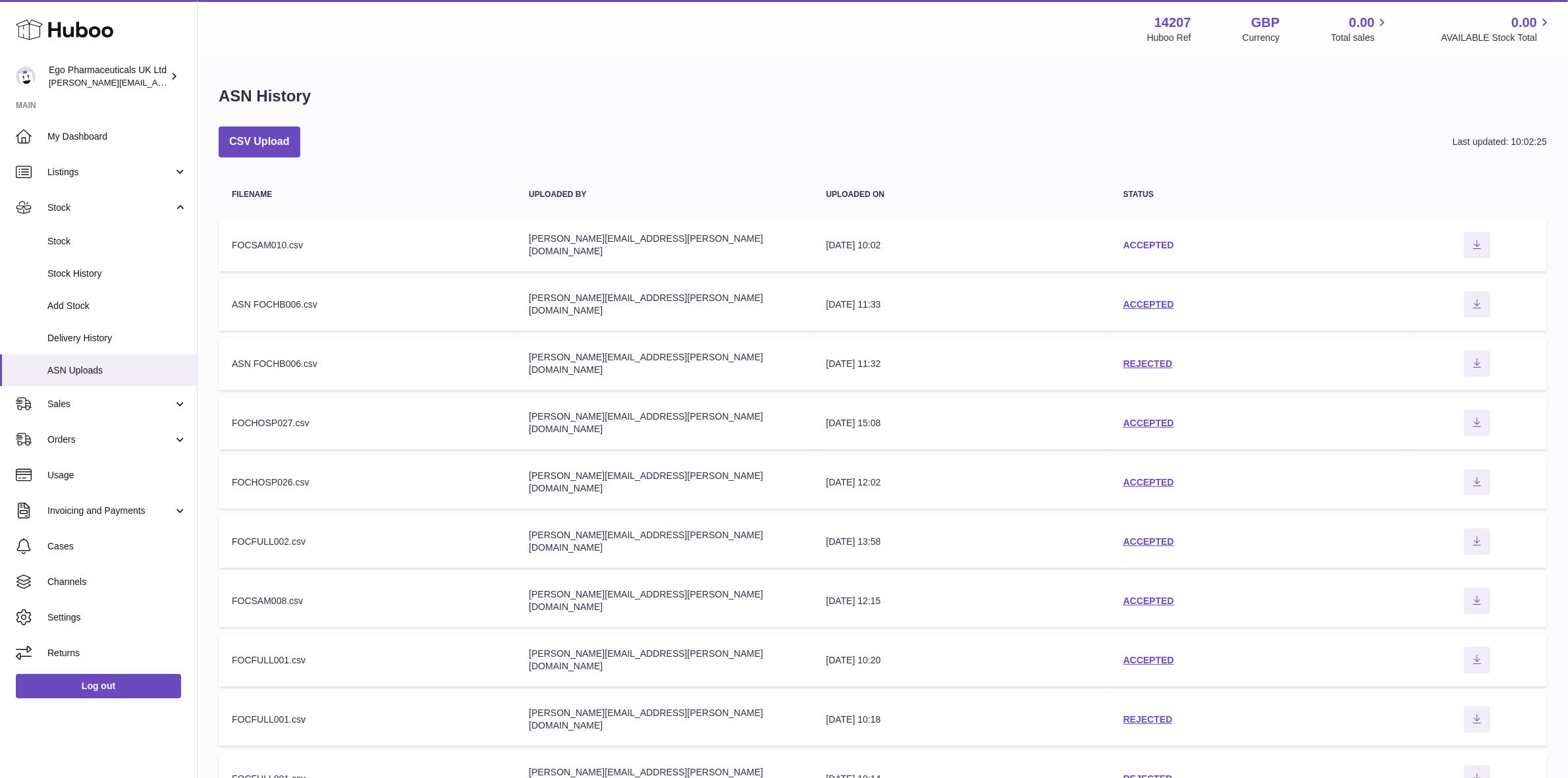
click at [1137, 246] on link "ACCEPTED" at bounding box center [1148, 245] width 51 height 11
